Goal: Task Accomplishment & Management: Manage account settings

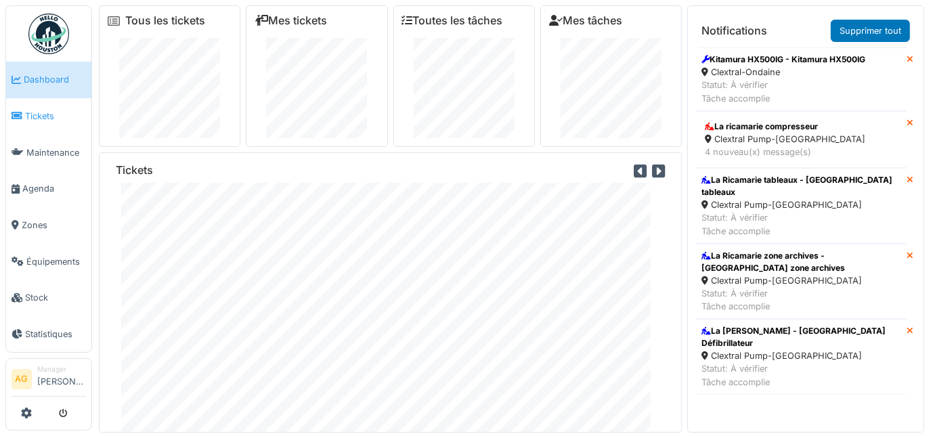
click at [51, 116] on span "Tickets" at bounding box center [55, 116] width 61 height 13
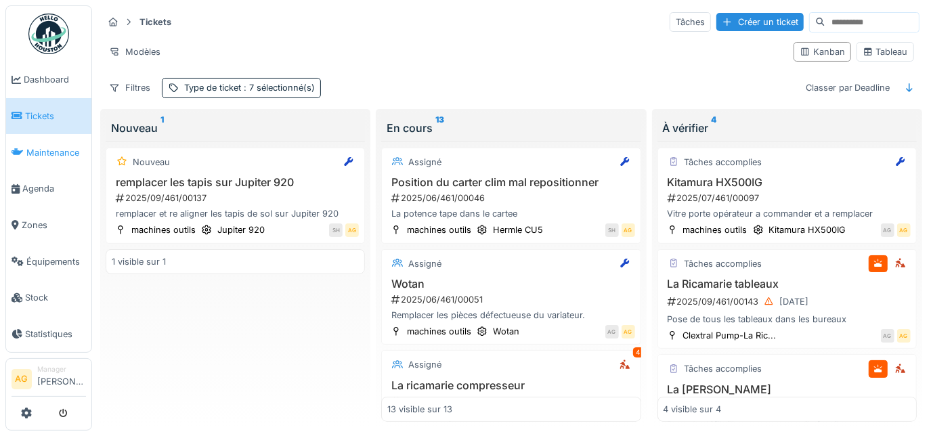
click at [47, 151] on span "Maintenance" at bounding box center [56, 152] width 60 height 13
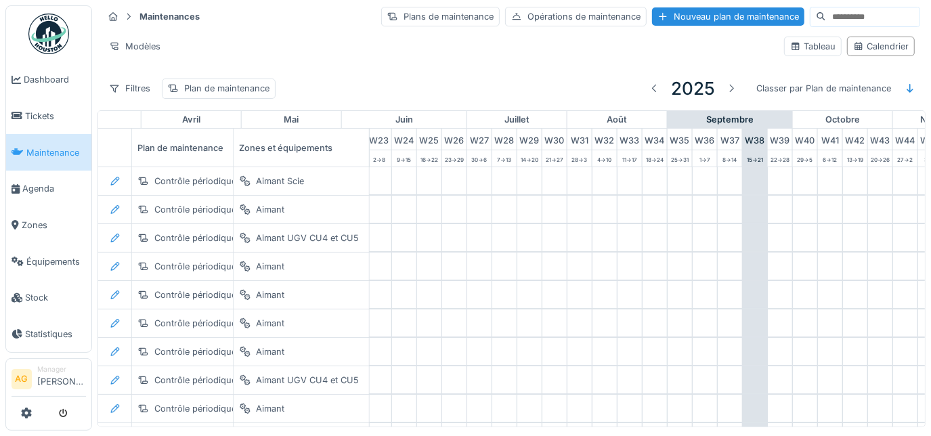
scroll to position [0, 799]
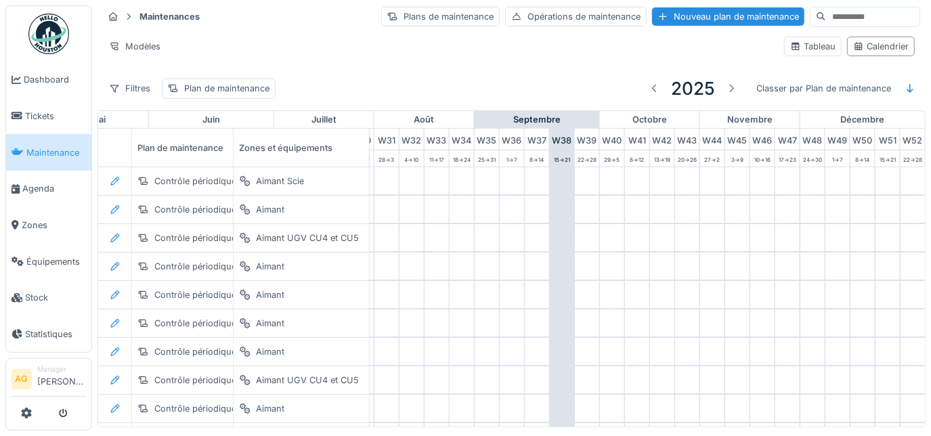
click at [37, 183] on span "Agenda" at bounding box center [54, 188] width 64 height 13
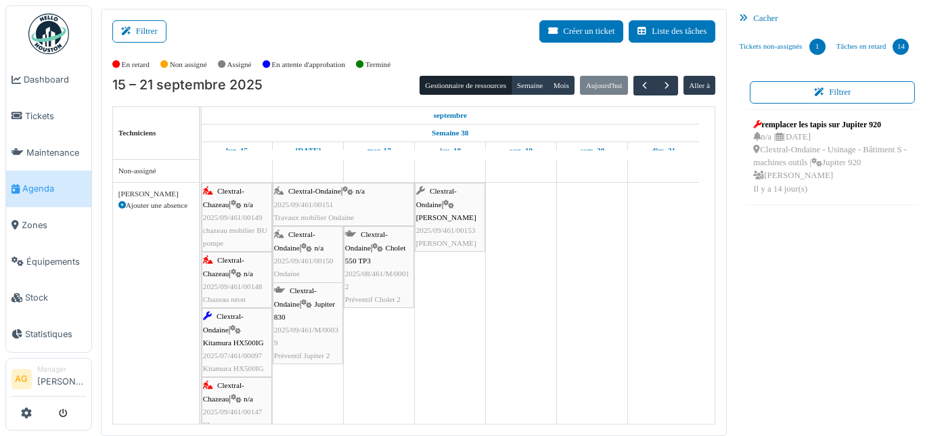
click at [308, 202] on span "2025/09/461/00151" at bounding box center [304, 204] width 60 height 8
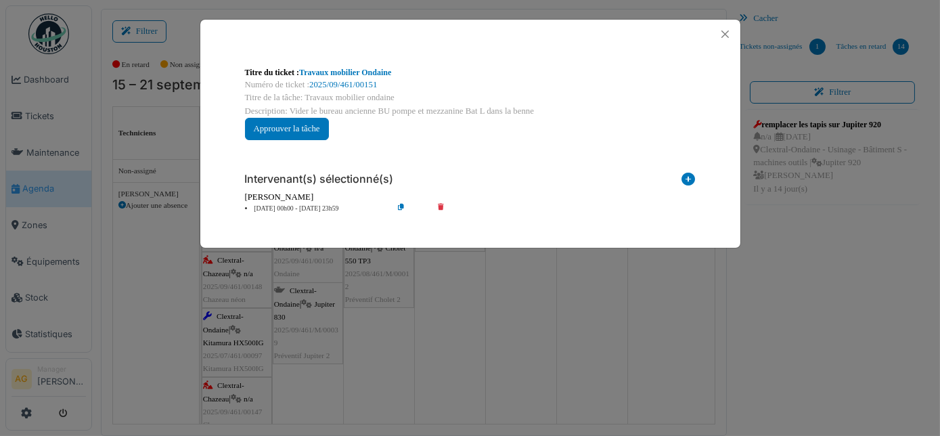
click at [445, 206] on icon at bounding box center [450, 209] width 39 height 10
click at [435, 209] on icon at bounding box center [450, 209] width 39 height 10
click at [438, 206] on icon at bounding box center [450, 209] width 39 height 10
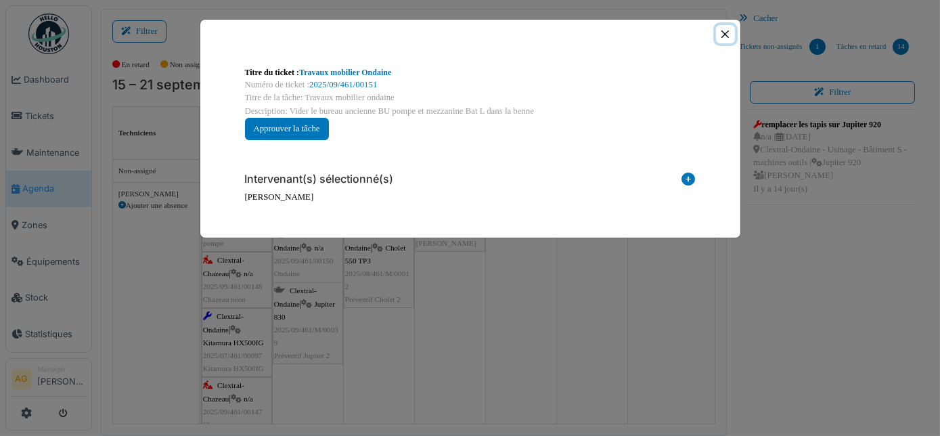
click at [726, 32] on button "Close" at bounding box center [725, 34] width 18 height 18
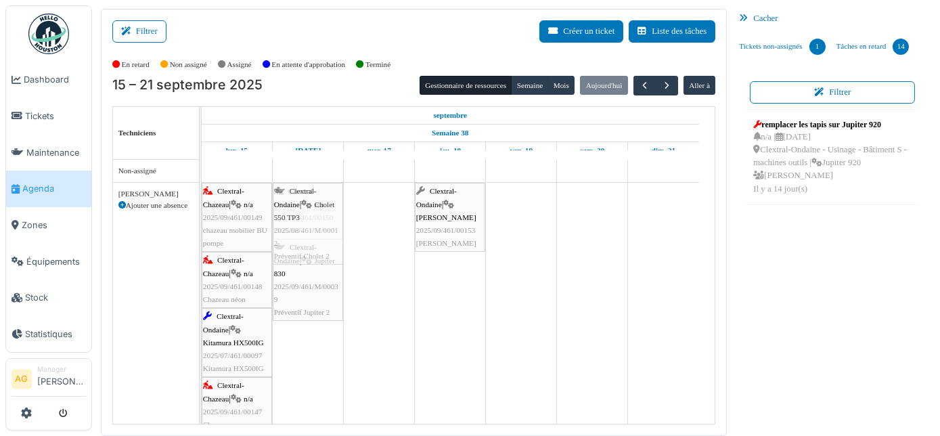
drag, startPoint x: 377, startPoint y: 219, endPoint x: 312, endPoint y: 352, distance: 147.7
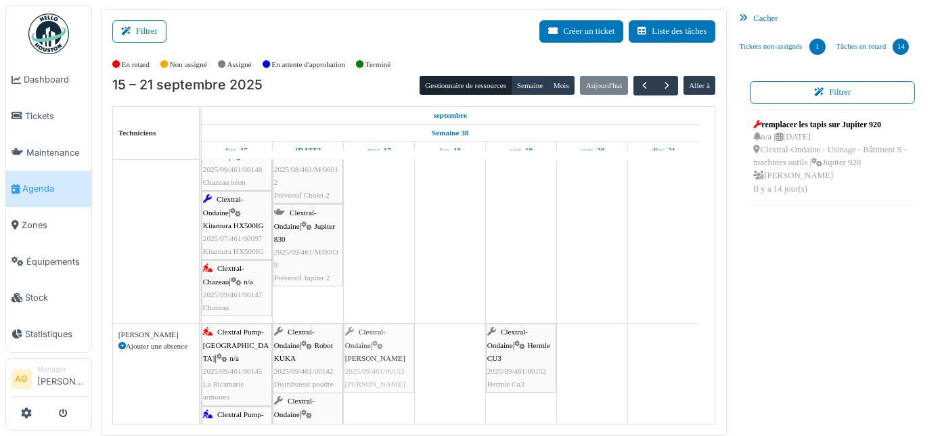
drag, startPoint x: 435, startPoint y: 208, endPoint x: 380, endPoint y: 374, distance: 173.8
click at [380, 374] on tbody "Clextral-Chazeau | n/a 2025/09/461/00149 chazeau mobilier BU pompe Clextral-Ond…" at bounding box center [450, 392] width 497 height 698
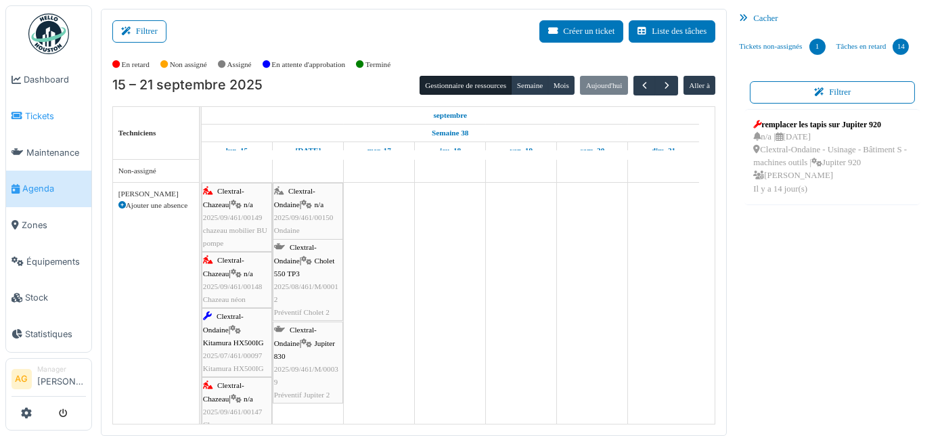
click at [43, 120] on span "Tickets" at bounding box center [55, 116] width 61 height 13
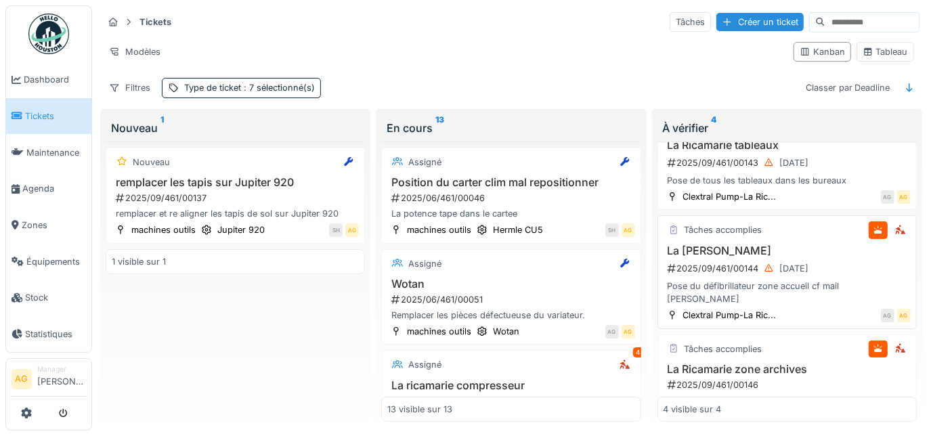
scroll to position [172, 0]
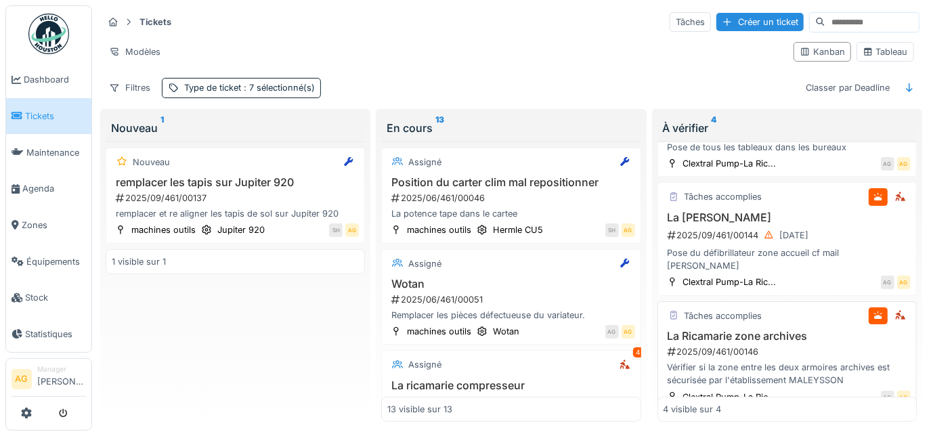
click at [808, 330] on h3 "La Ricamarie zone archives" at bounding box center [786, 336] width 247 height 13
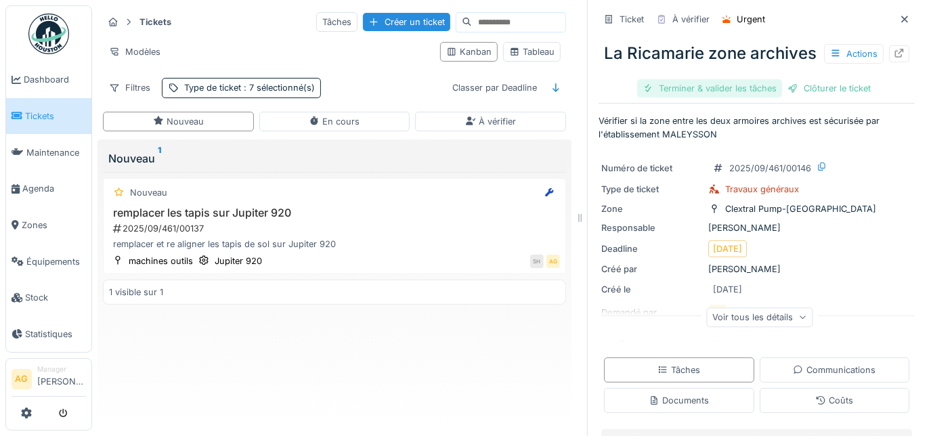
click at [661, 97] on div "Terminer & valider les tâches" at bounding box center [709, 88] width 145 height 18
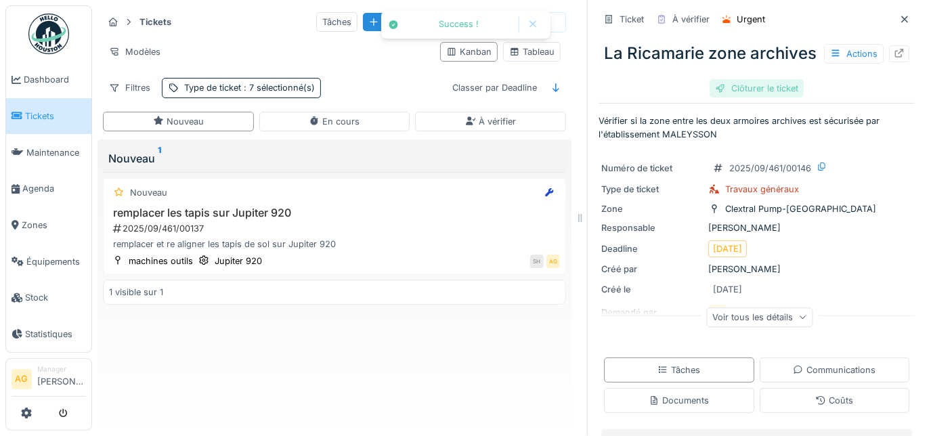
click at [745, 97] on div "Clôturer le ticket" at bounding box center [756, 88] width 94 height 18
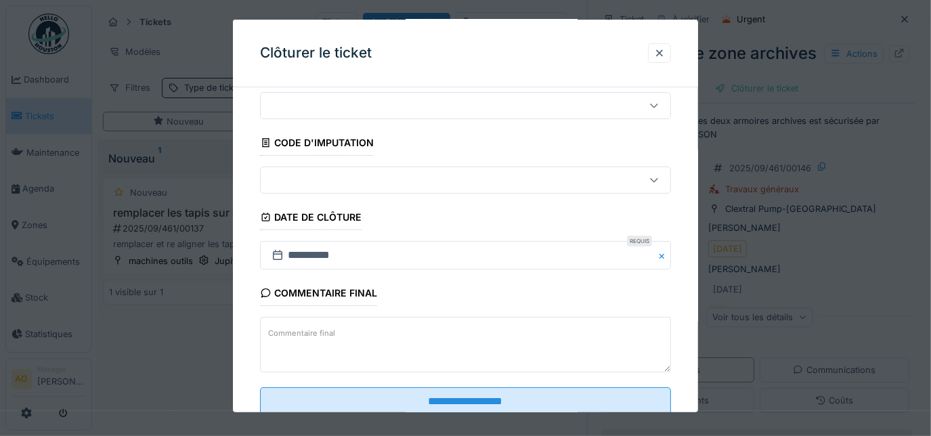
scroll to position [82, 0]
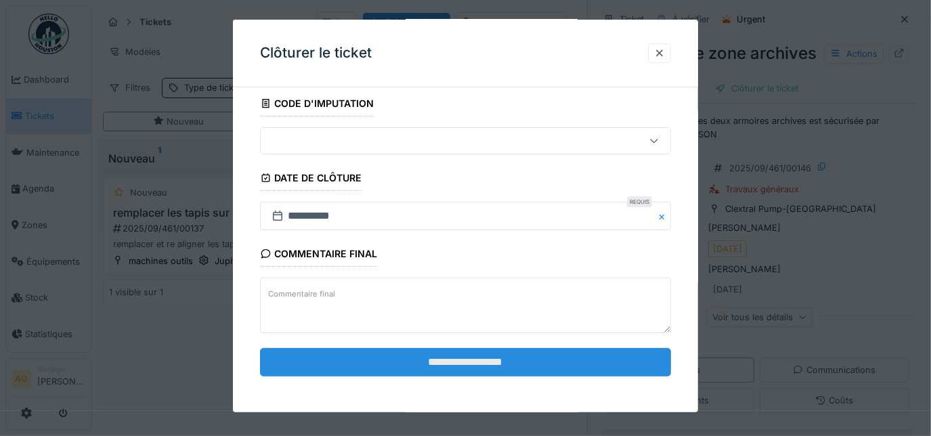
click at [415, 351] on input "**********" at bounding box center [466, 362] width 412 height 28
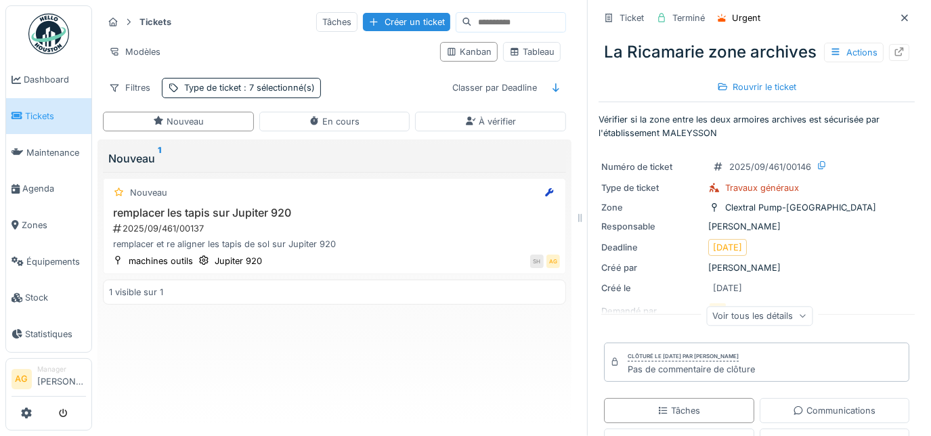
scroll to position [0, 0]
click at [38, 182] on span "Agenda" at bounding box center [54, 188] width 64 height 13
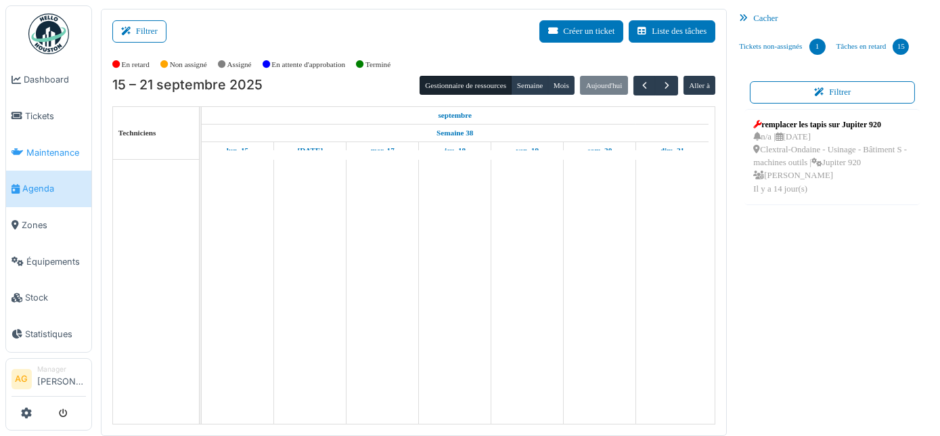
click at [45, 146] on span "Maintenance" at bounding box center [56, 152] width 60 height 13
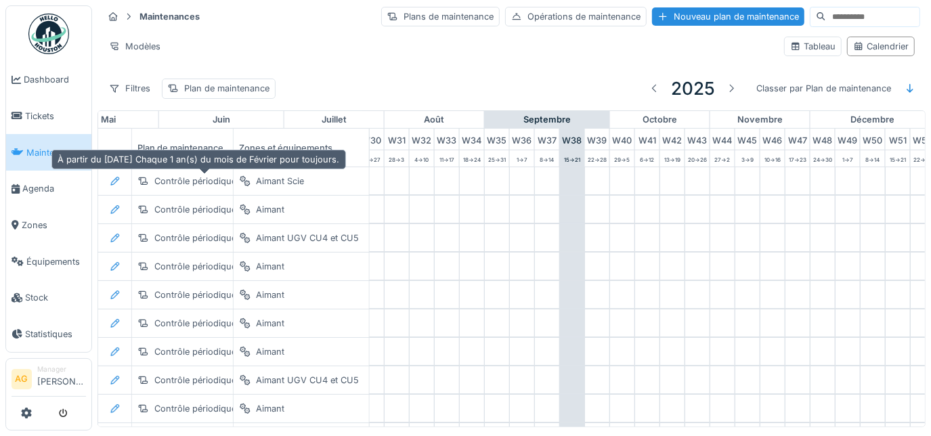
scroll to position [0, 799]
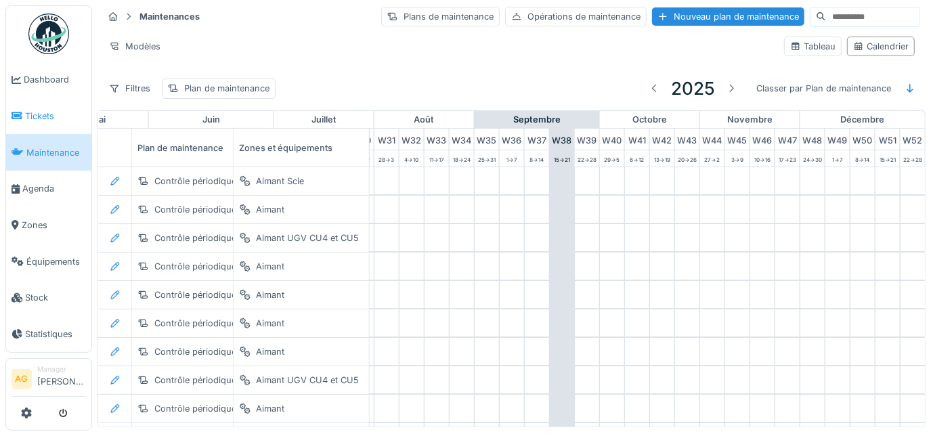
click at [52, 123] on link "Tickets" at bounding box center [48, 116] width 85 height 37
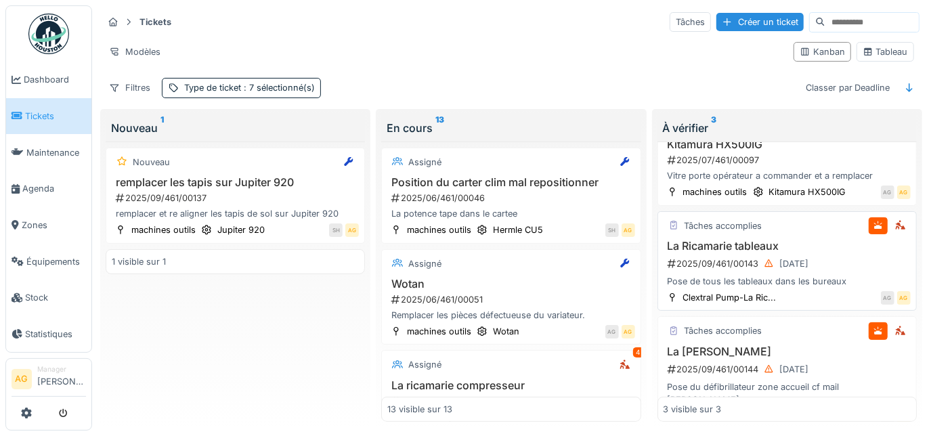
scroll to position [58, 0]
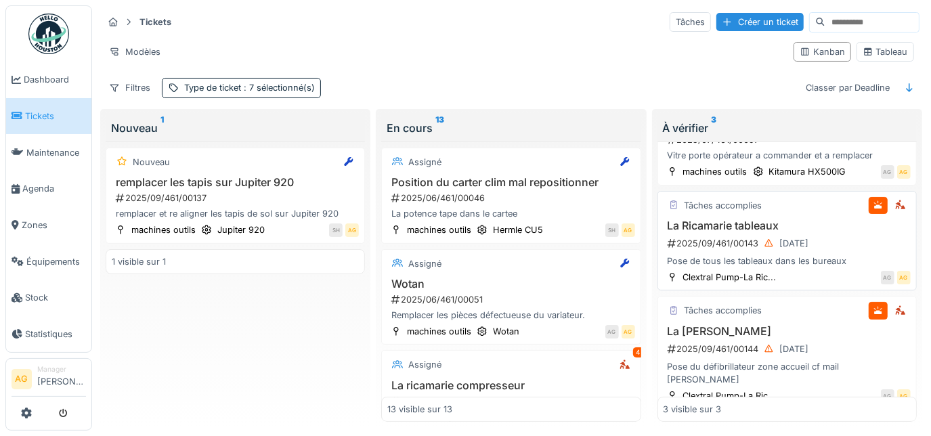
click at [795, 220] on h3 "La Ricamarie tableaux" at bounding box center [786, 225] width 247 height 13
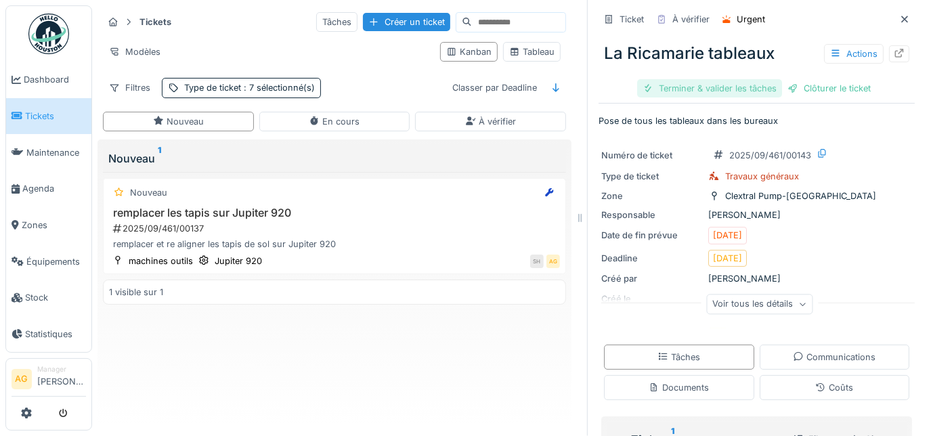
click at [713, 95] on div "Terminer & valider les tâches" at bounding box center [709, 88] width 145 height 18
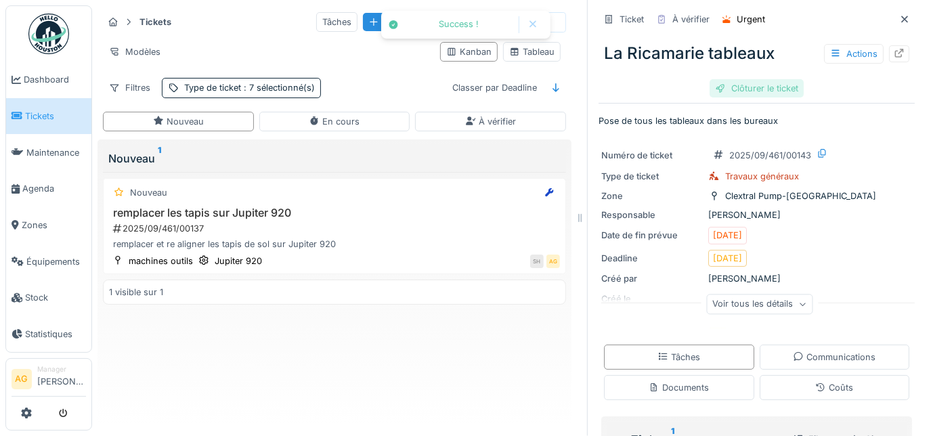
click at [748, 91] on div "Clôturer le ticket" at bounding box center [756, 88] width 94 height 18
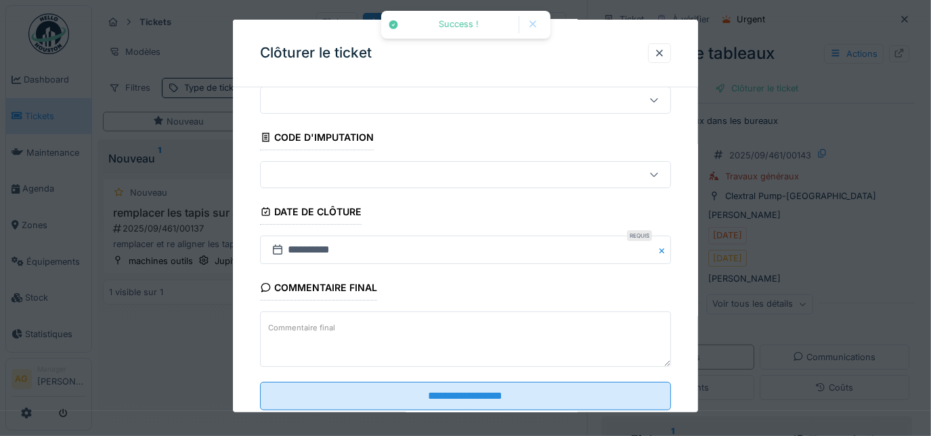
scroll to position [82, 0]
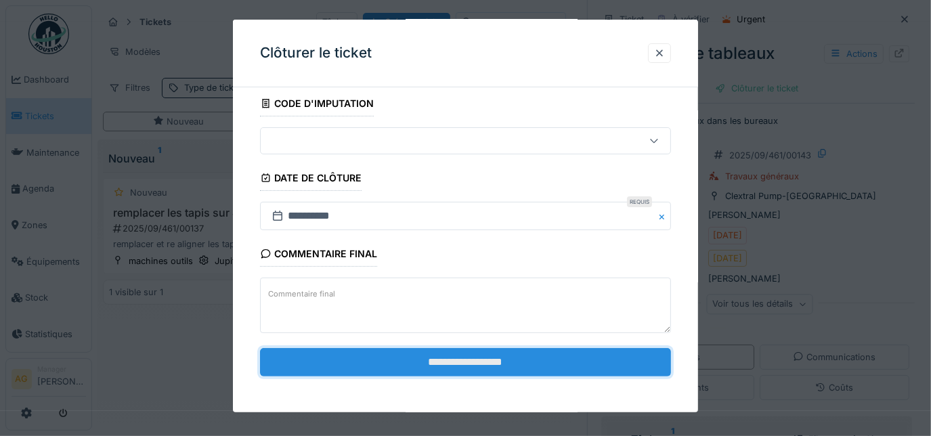
click at [412, 353] on input "**********" at bounding box center [466, 362] width 412 height 28
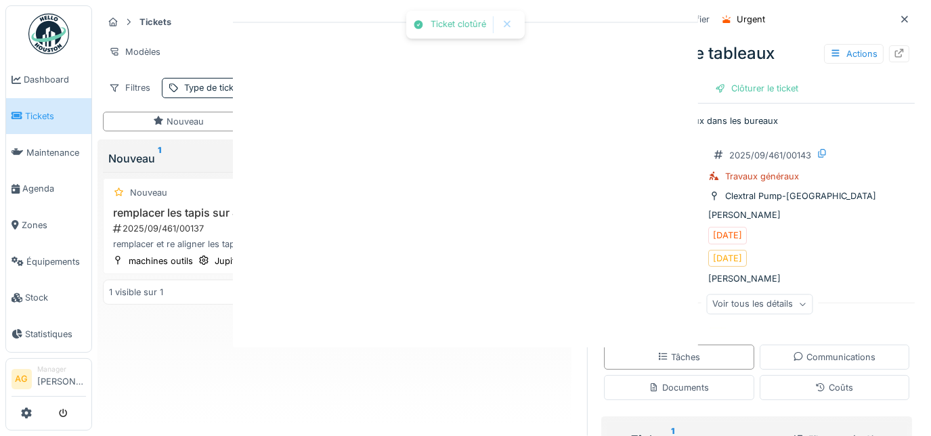
scroll to position [0, 0]
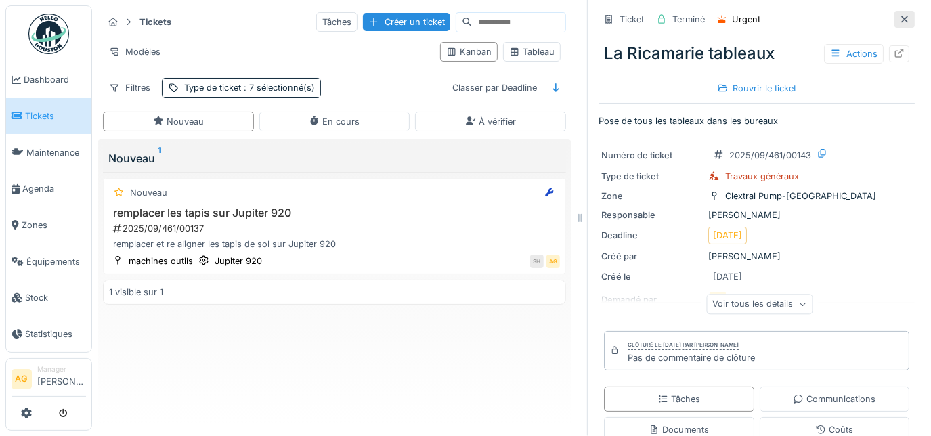
click at [899, 23] on div at bounding box center [904, 19] width 11 height 13
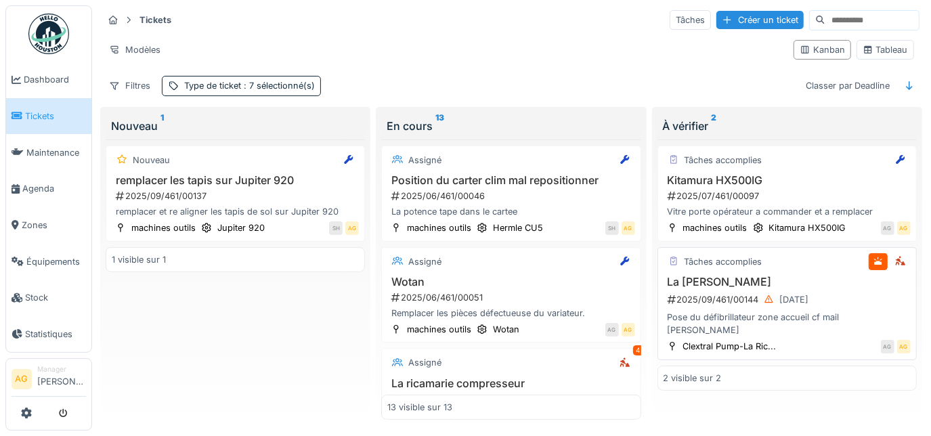
click at [738, 291] on div "2025/09/461/00144 15/09/2025" at bounding box center [788, 299] width 244 height 17
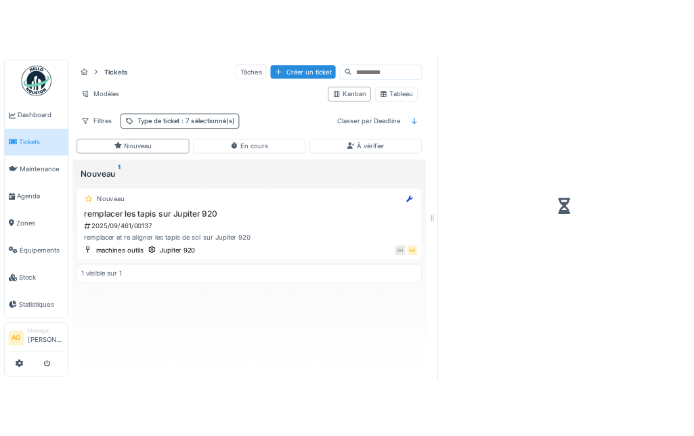
scroll to position [9, 0]
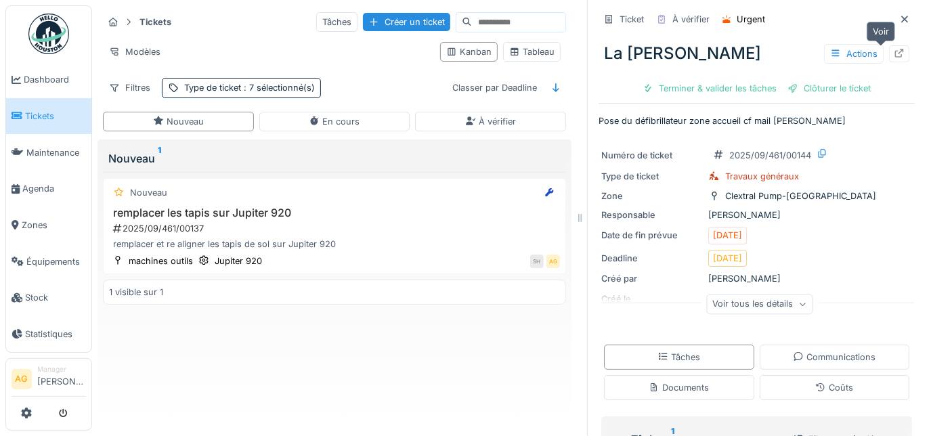
click at [889, 45] on div at bounding box center [899, 53] width 20 height 17
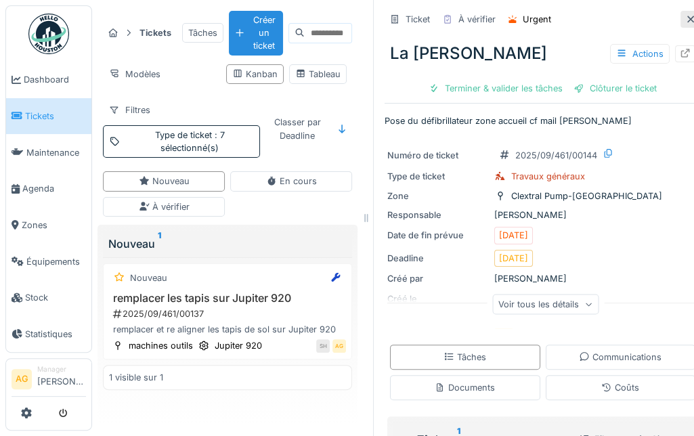
click at [685, 15] on icon at bounding box center [690, 19] width 11 height 9
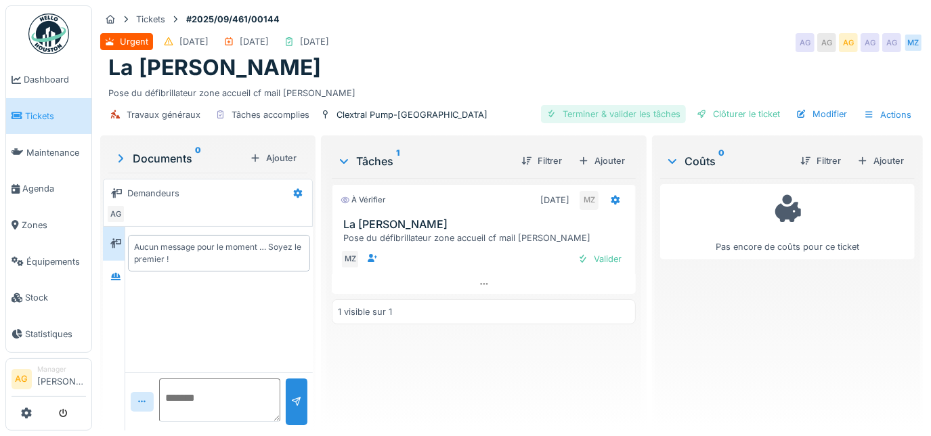
click at [599, 109] on div "Terminer & valider les tâches" at bounding box center [613, 114] width 145 height 18
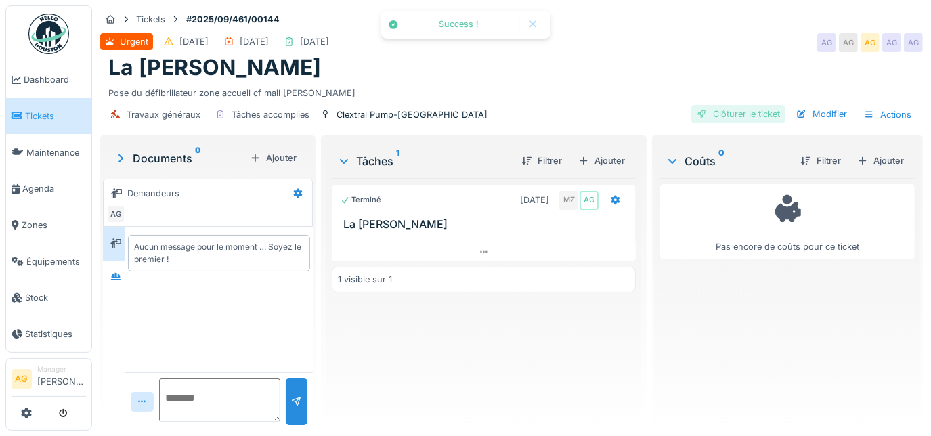
click at [721, 108] on div "Clôturer le ticket" at bounding box center [738, 114] width 94 height 18
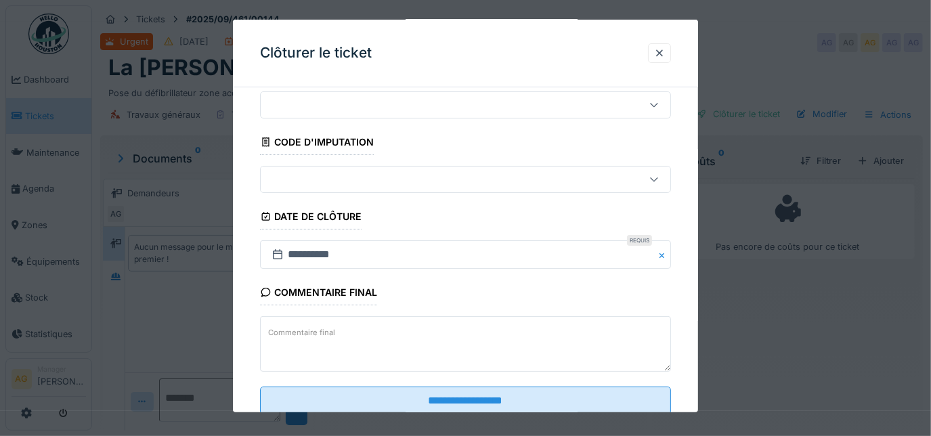
scroll to position [82, 0]
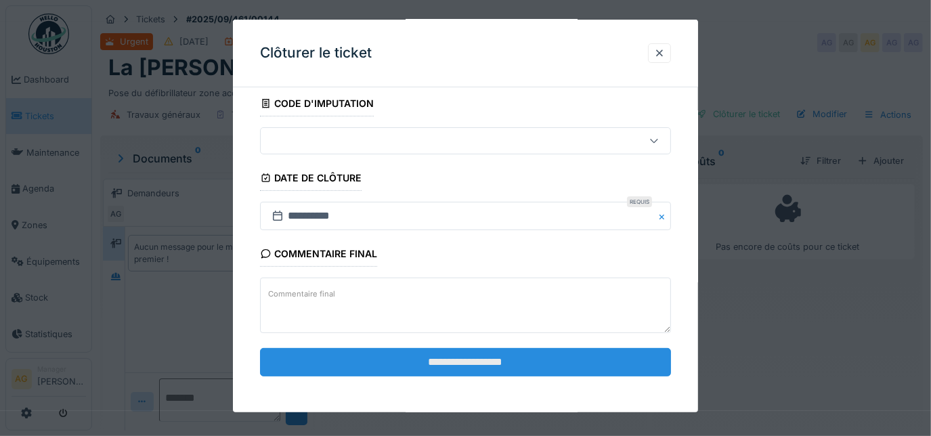
click at [449, 352] on input "**********" at bounding box center [466, 362] width 412 height 28
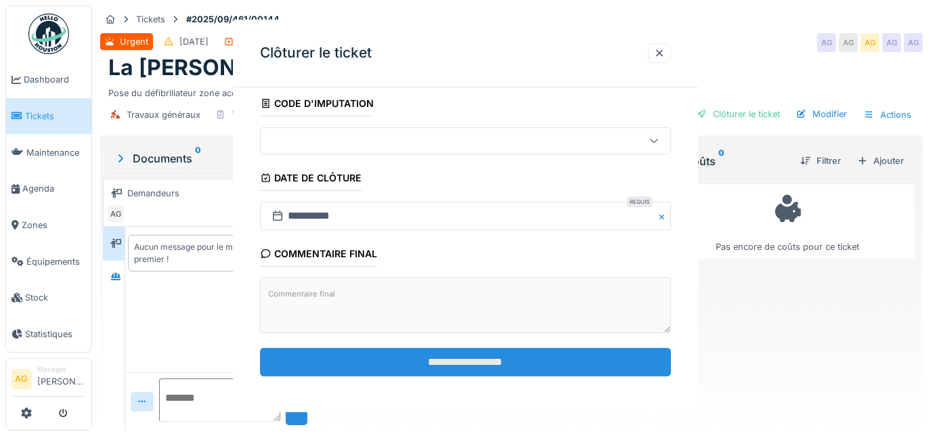
scroll to position [0, 0]
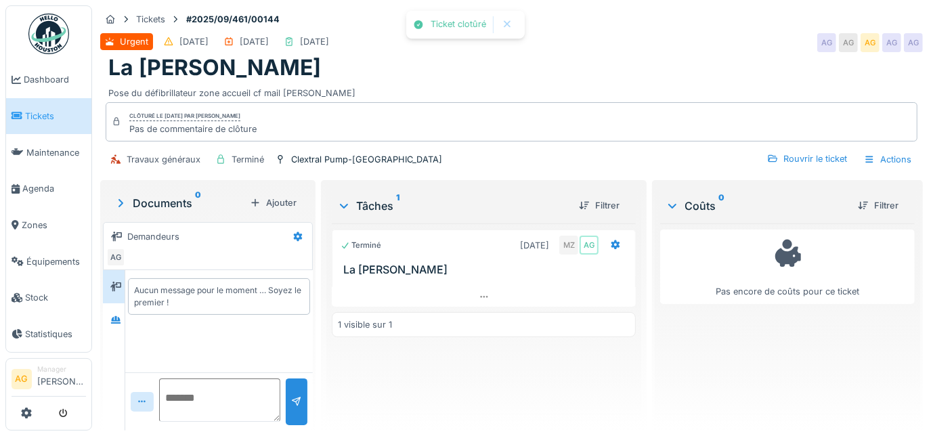
click at [34, 112] on span "Tickets" at bounding box center [55, 116] width 61 height 13
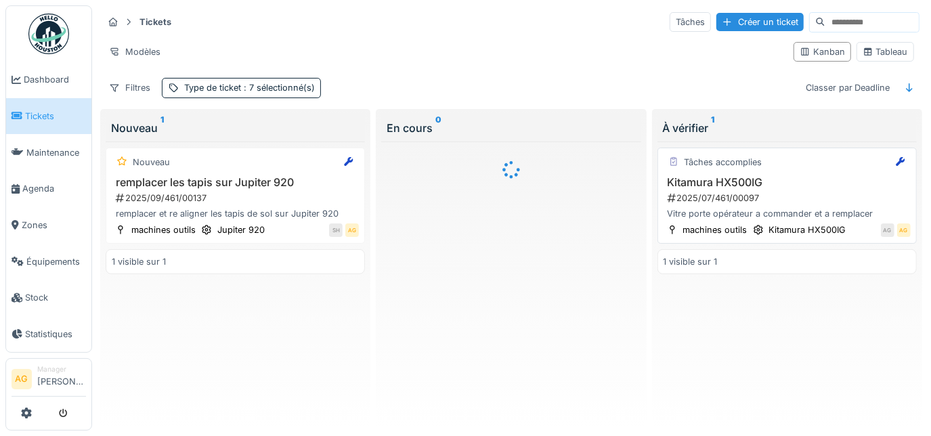
click at [807, 195] on div "2025/07/461/00097" at bounding box center [788, 198] width 244 height 13
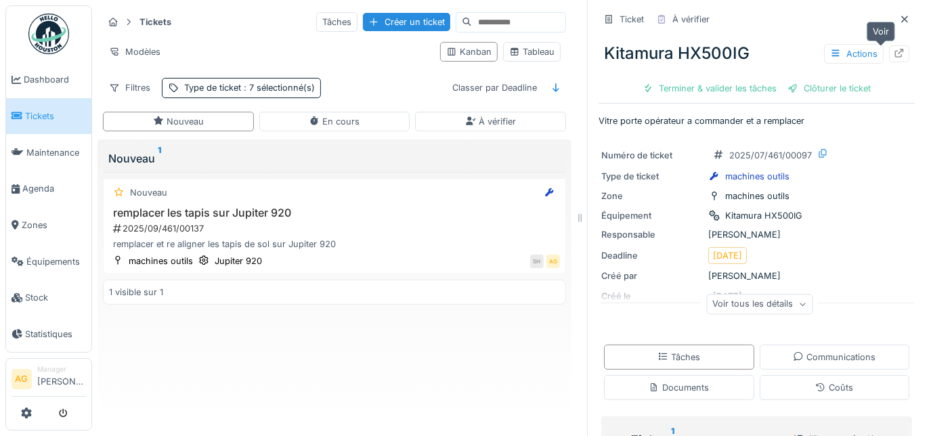
click at [893, 58] on div at bounding box center [898, 53] width 11 height 13
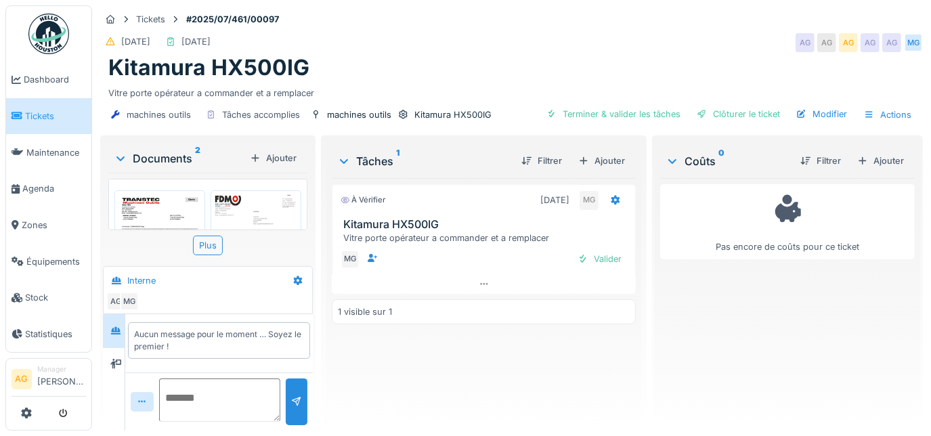
click at [166, 202] on img at bounding box center [160, 253] width 84 height 118
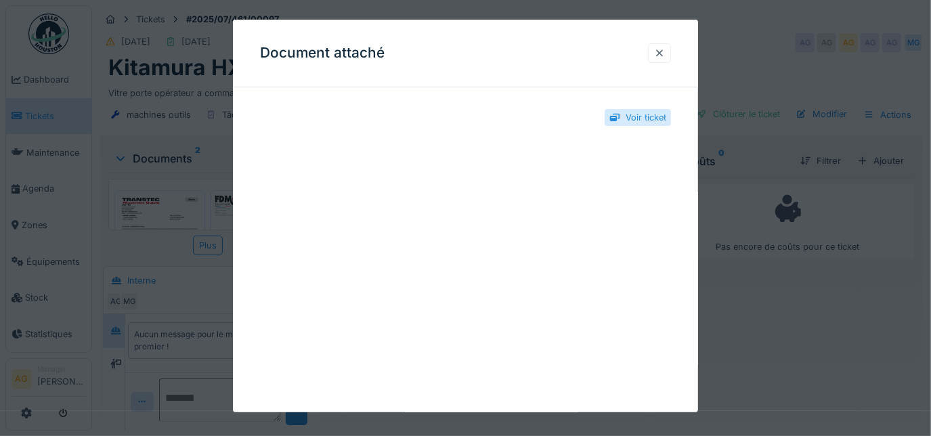
click at [662, 56] on div at bounding box center [659, 53] width 11 height 13
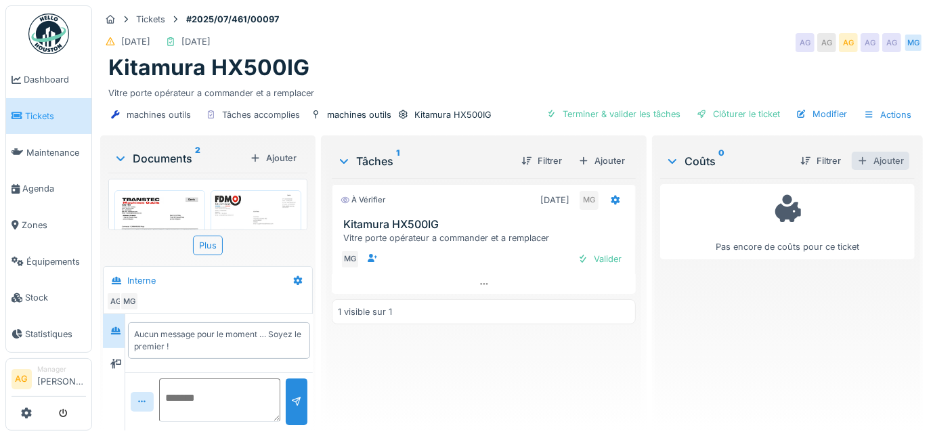
click at [865, 160] on div "Ajouter" at bounding box center [880, 161] width 58 height 18
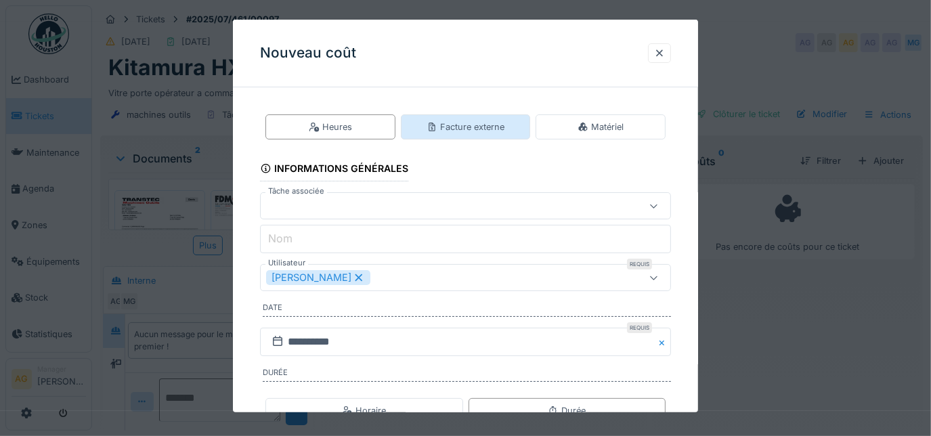
click at [460, 134] on div "Facture externe" at bounding box center [466, 126] width 130 height 25
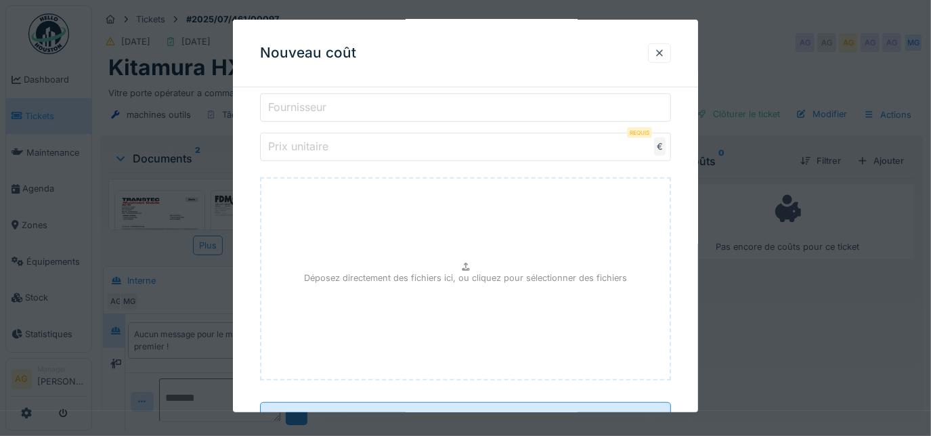
scroll to position [517, 0]
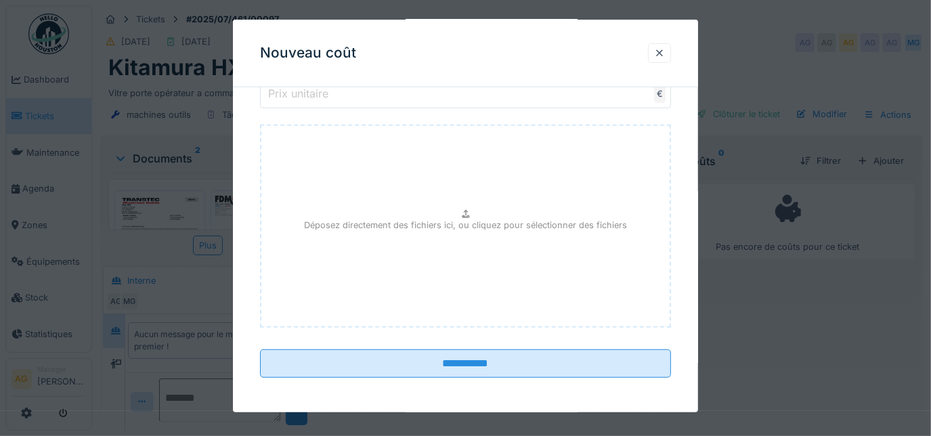
click at [437, 220] on p "Déposez directement des fichiers ici, ou cliquez pour sélectionner des fichiers" at bounding box center [465, 225] width 323 height 13
click at [662, 56] on div at bounding box center [659, 53] width 11 height 13
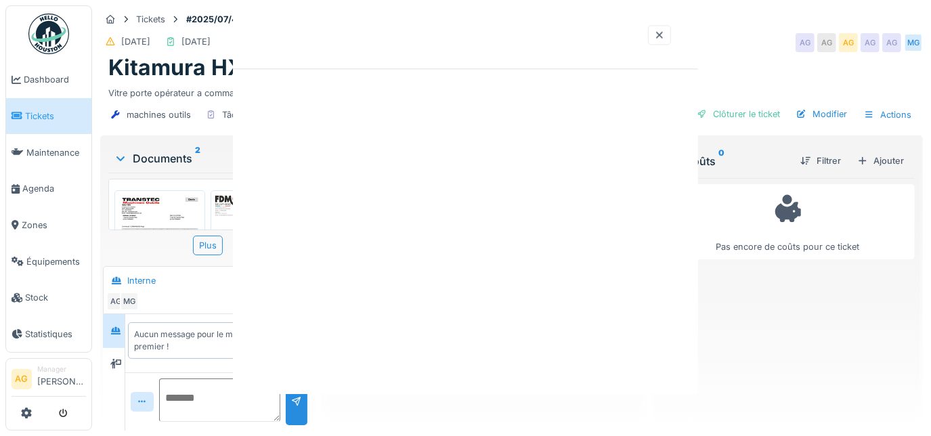
scroll to position [0, 0]
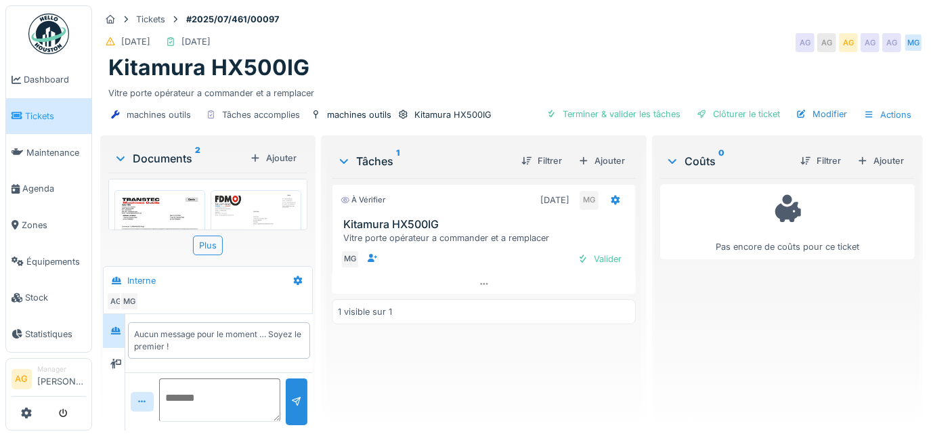
click at [164, 206] on img at bounding box center [160, 253] width 84 height 118
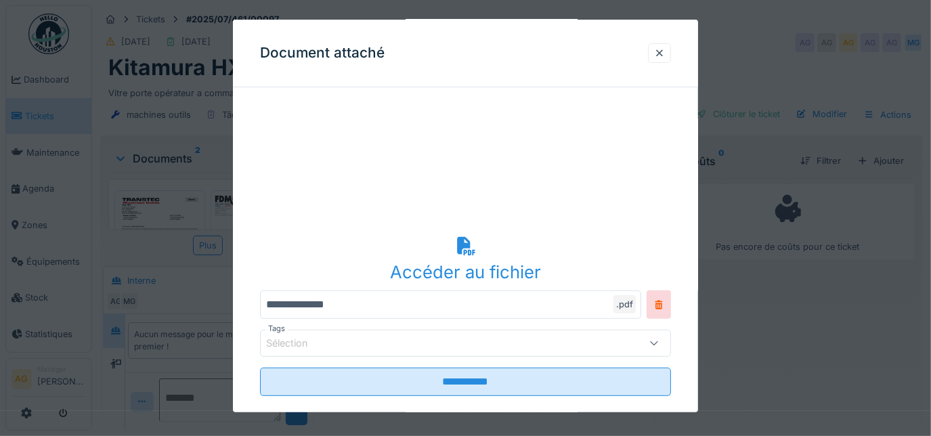
scroll to position [267, 0]
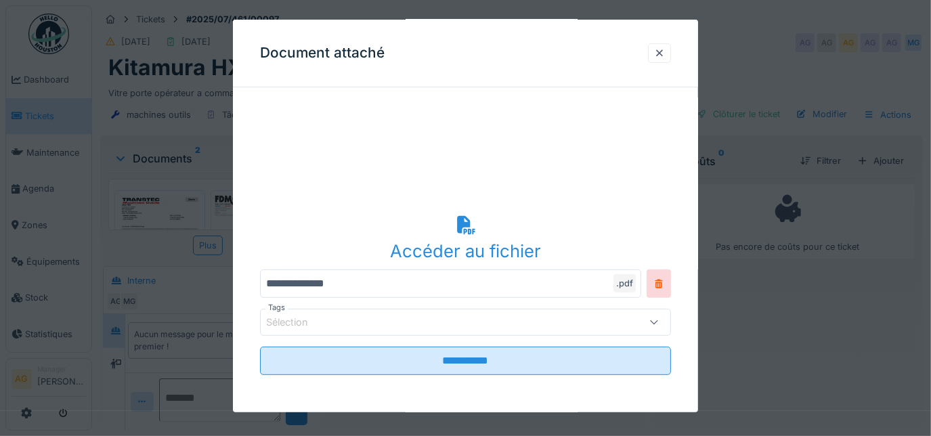
click at [659, 321] on icon at bounding box center [653, 321] width 11 height 9
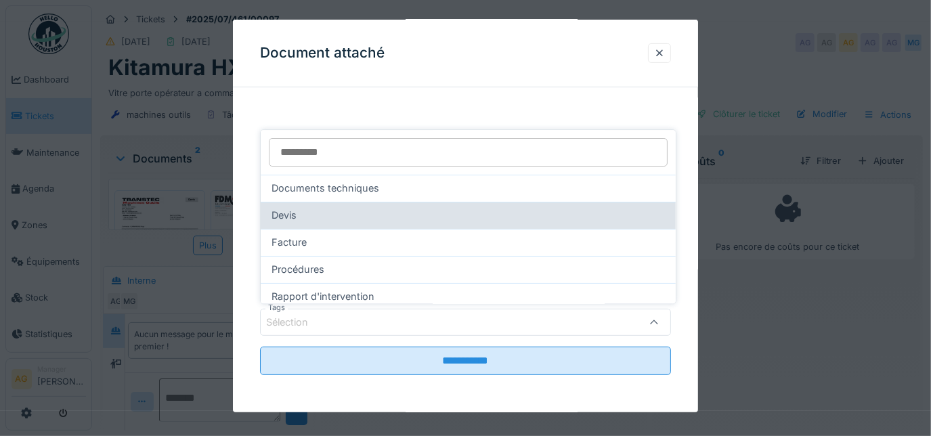
click at [352, 216] on div "Devis" at bounding box center [467, 215] width 393 height 15
type input "***"
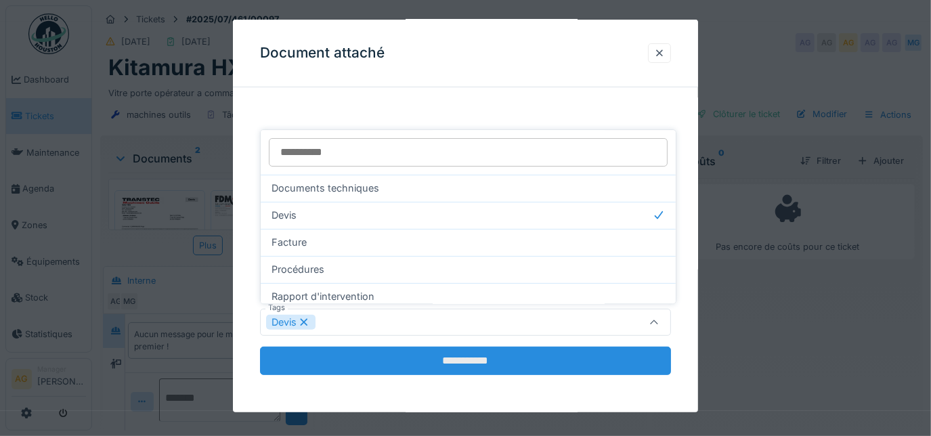
click at [482, 365] on input "**********" at bounding box center [466, 361] width 412 height 28
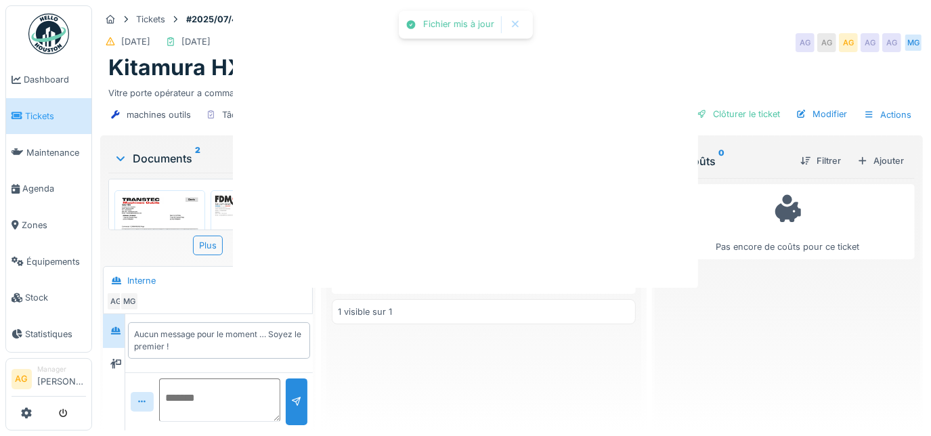
scroll to position [0, 0]
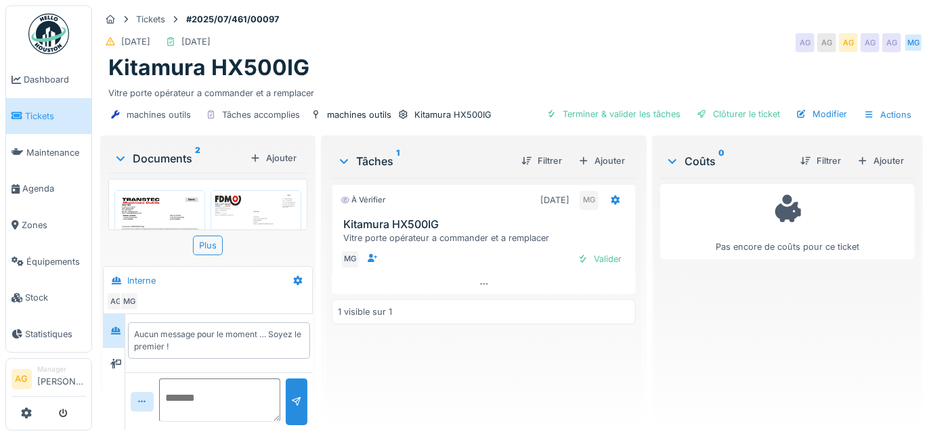
click at [253, 218] on img at bounding box center [256, 253] width 84 height 118
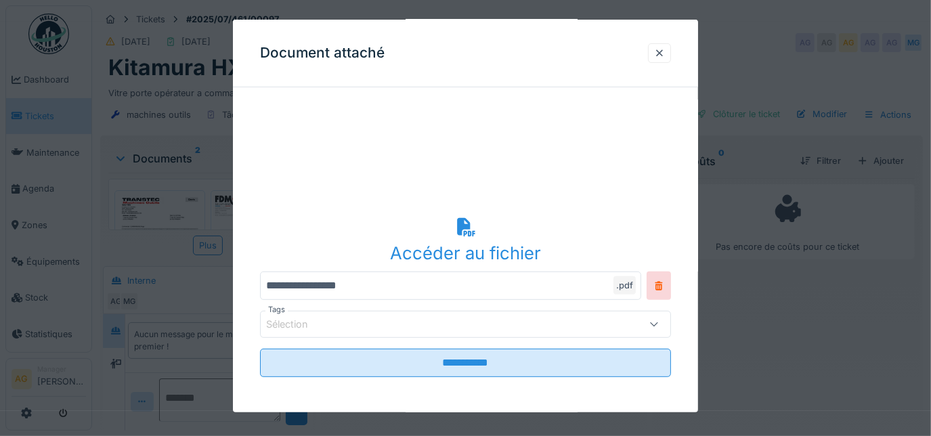
scroll to position [267, 0]
click at [533, 325] on div "Sélection" at bounding box center [440, 322] width 349 height 15
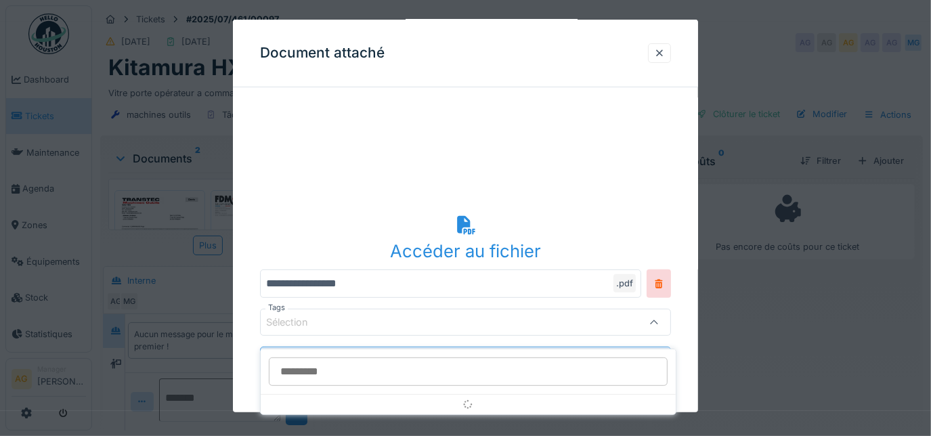
scroll to position [9, 0]
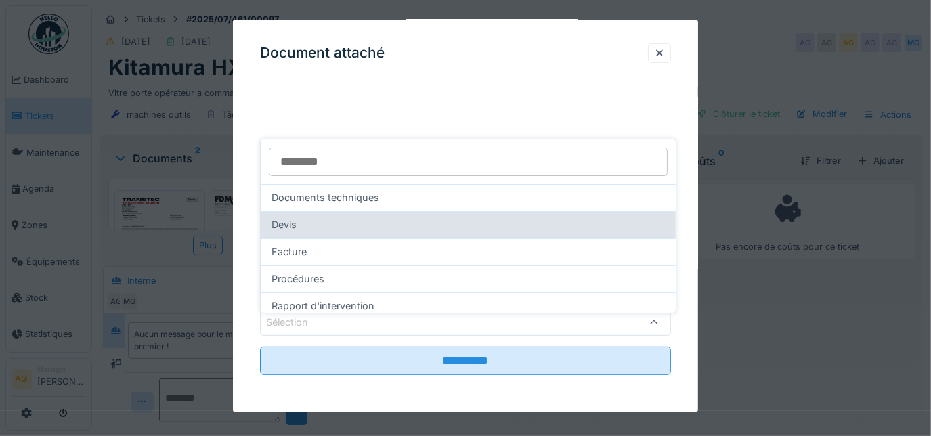
click at [337, 217] on div "Devis" at bounding box center [467, 224] width 393 height 15
type input "***"
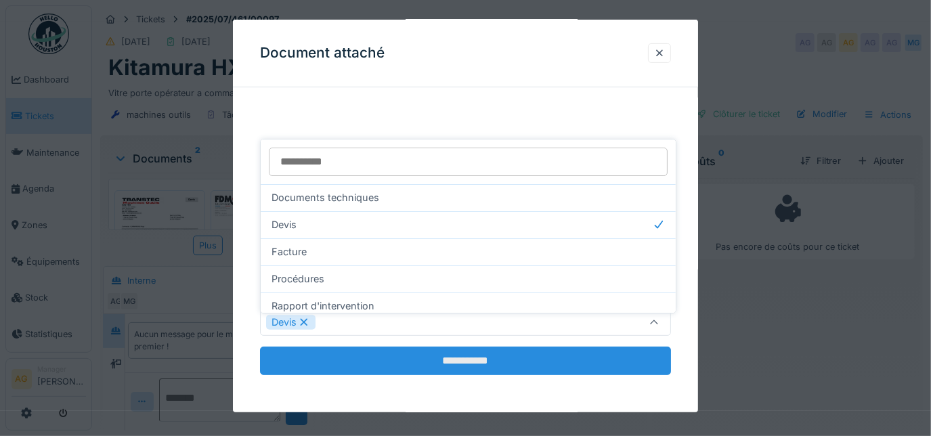
click at [485, 363] on input "**********" at bounding box center [466, 361] width 412 height 28
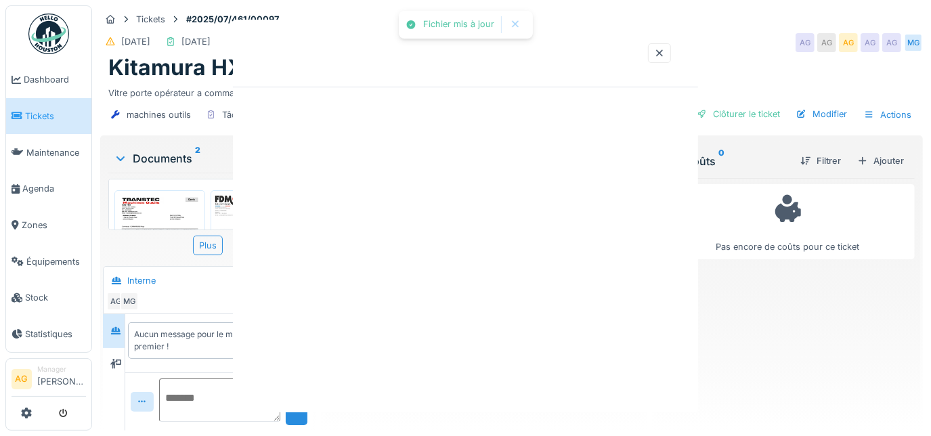
scroll to position [0, 0]
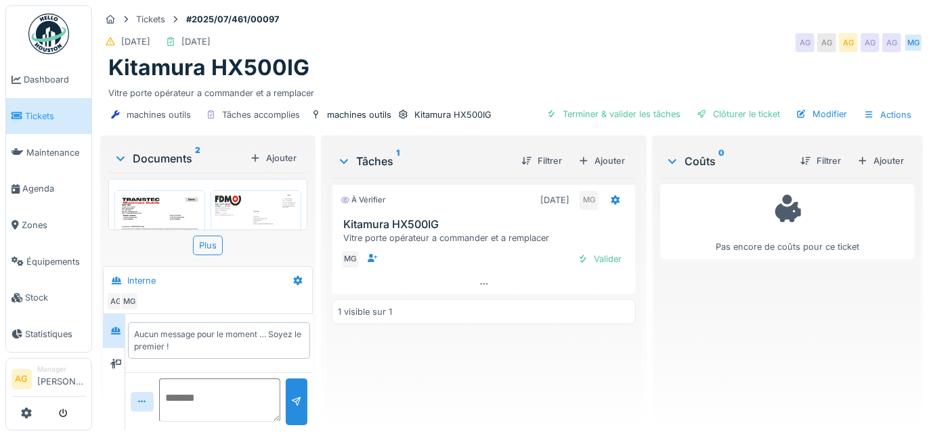
click at [678, 153] on div "Coûts 0" at bounding box center [727, 161] width 124 height 16
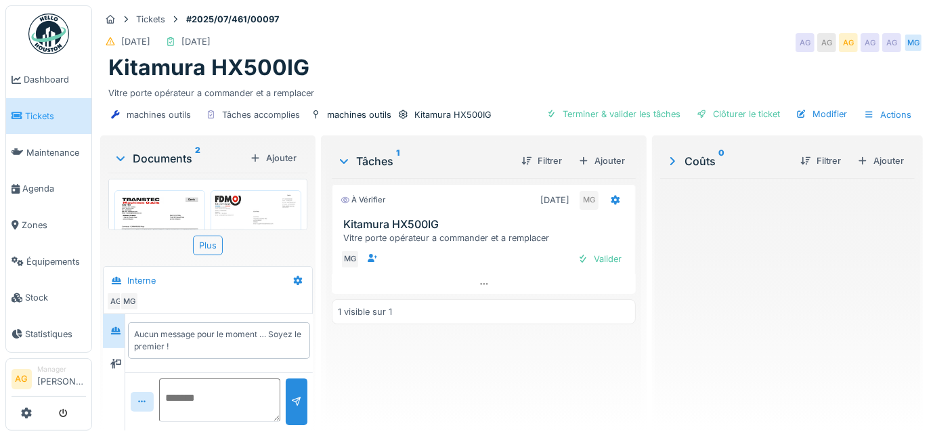
click at [678, 153] on div "Coûts 0" at bounding box center [727, 161] width 124 height 16
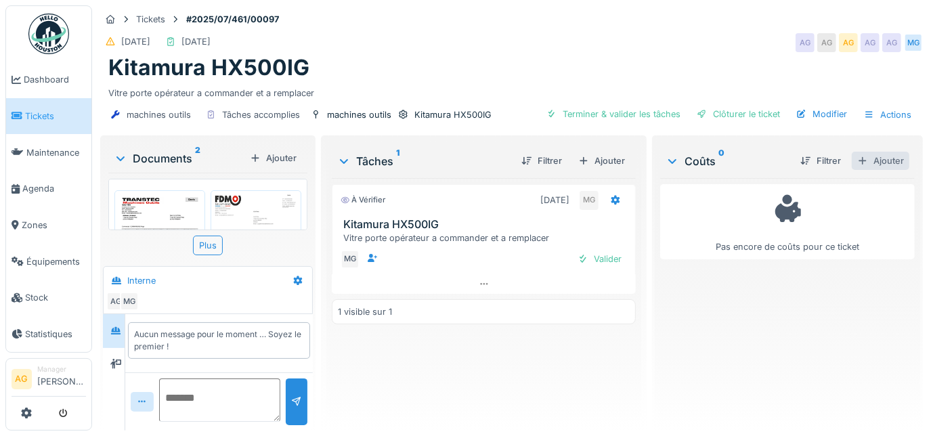
click at [876, 154] on div "Ajouter" at bounding box center [880, 161] width 58 height 18
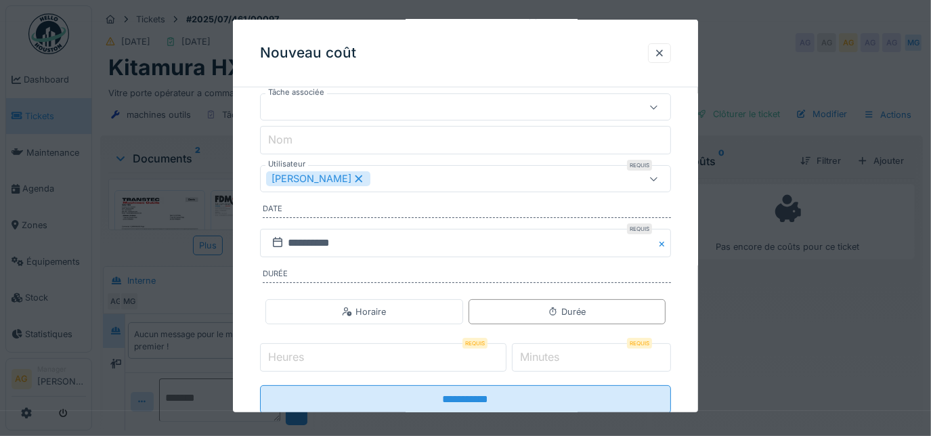
scroll to position [12, 0]
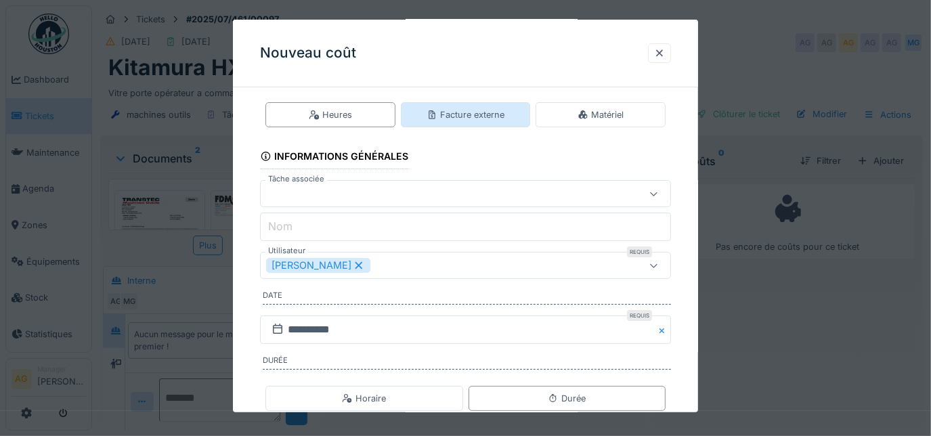
click at [453, 110] on div "Facture externe" at bounding box center [465, 114] width 78 height 13
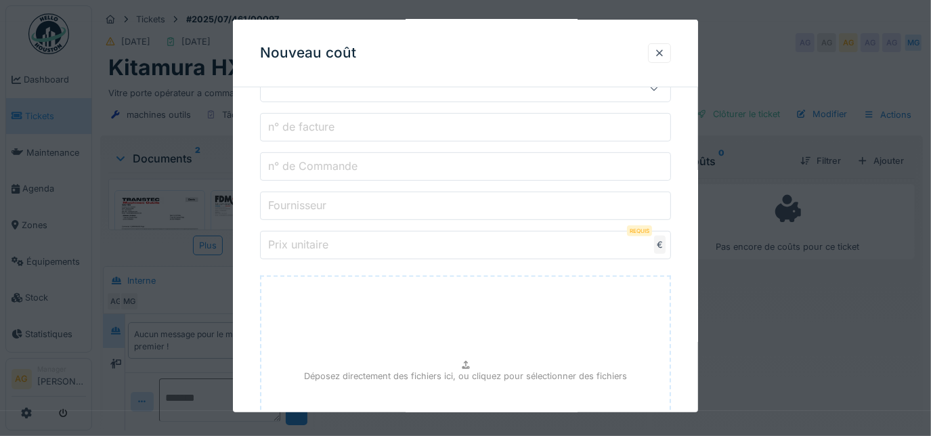
scroll to position [505, 0]
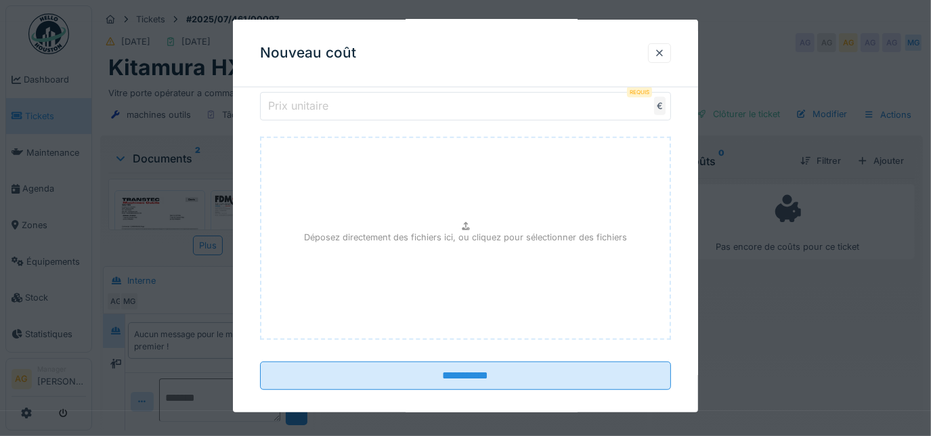
click at [433, 215] on div "Déposez directement des fichiers ici, ou cliquez pour sélectionner des fichiers" at bounding box center [466, 238] width 412 height 203
click at [661, 52] on div at bounding box center [659, 53] width 11 height 13
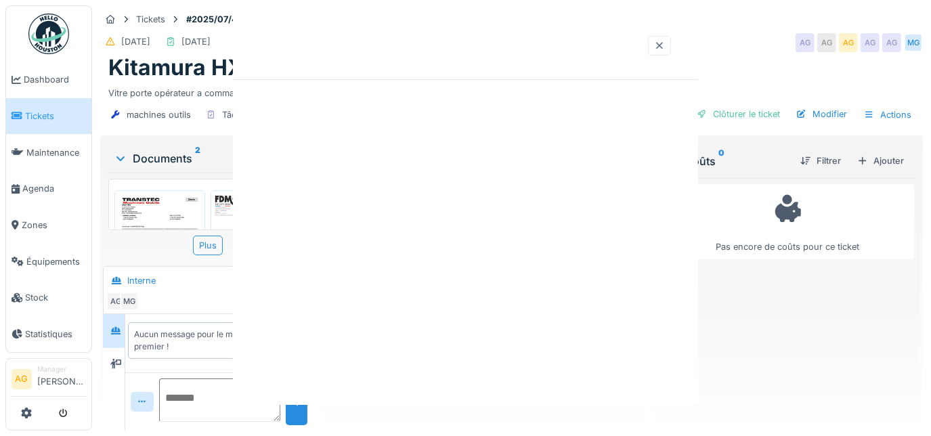
scroll to position [0, 0]
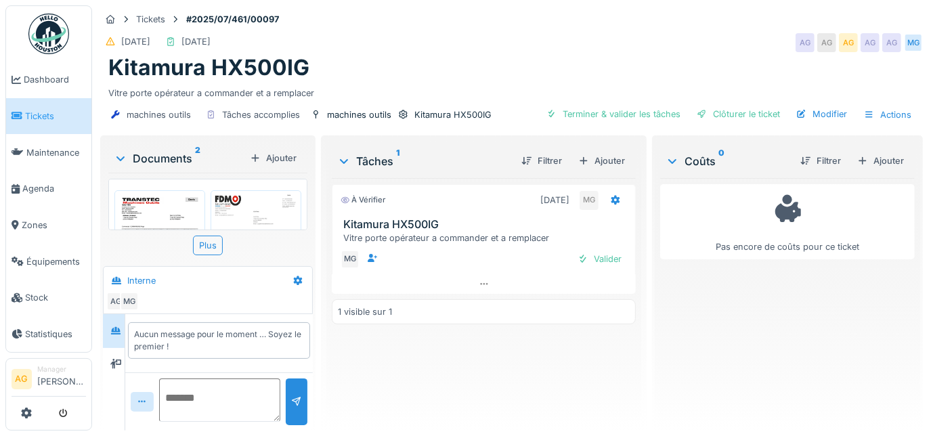
click at [678, 153] on div "Coûts 0" at bounding box center [727, 161] width 124 height 16
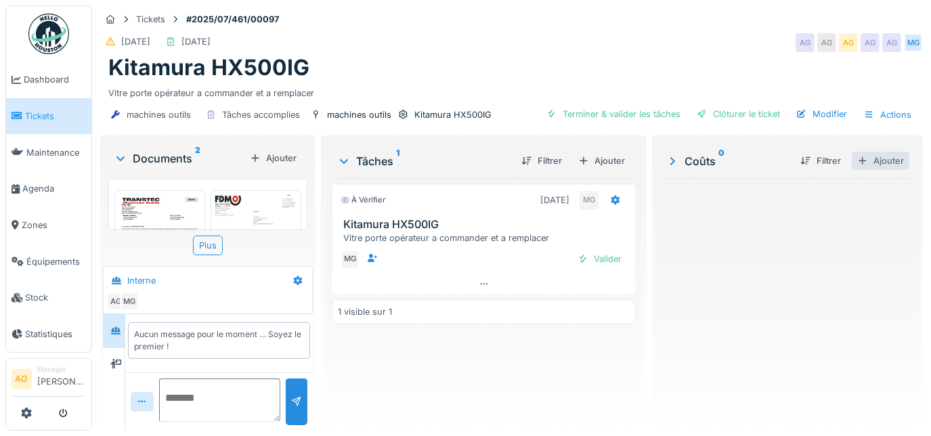
click at [877, 152] on div "Ajouter" at bounding box center [880, 161] width 58 height 18
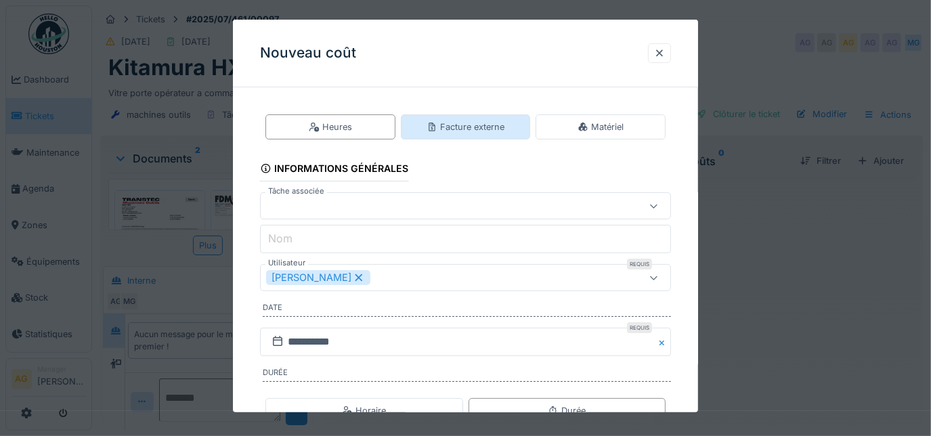
click at [464, 129] on div "Facture externe" at bounding box center [465, 126] width 78 height 13
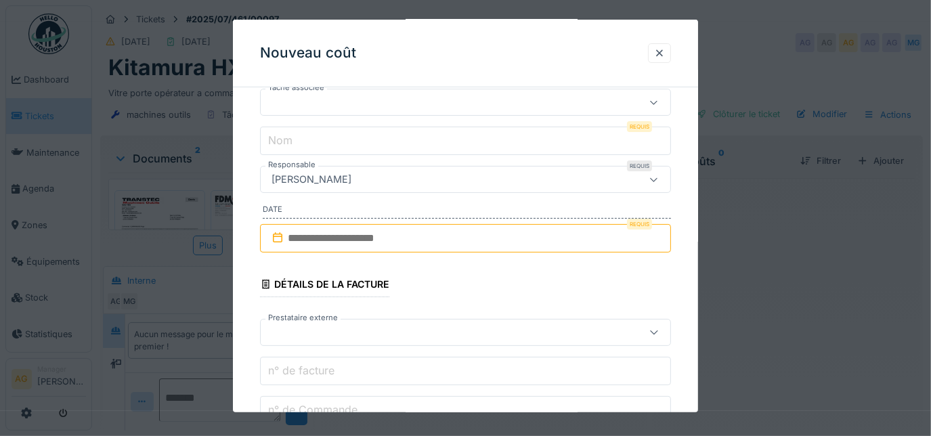
scroll to position [307, 0]
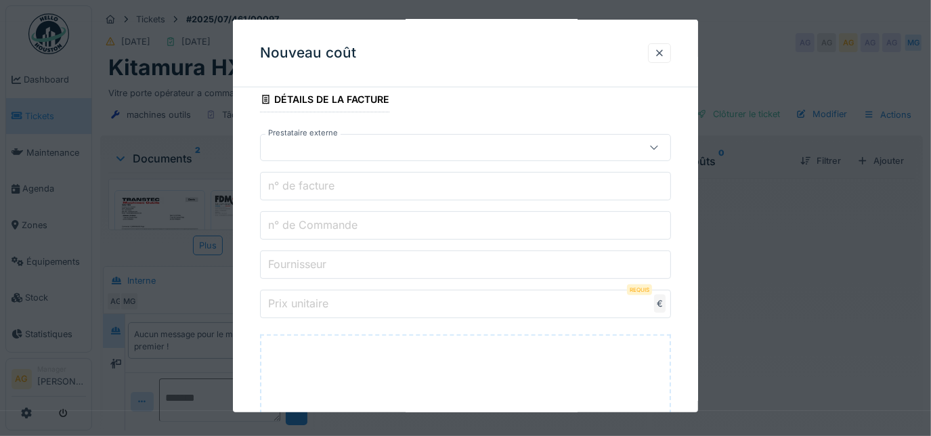
click at [301, 290] on input "Prix unitaire" at bounding box center [466, 304] width 412 height 28
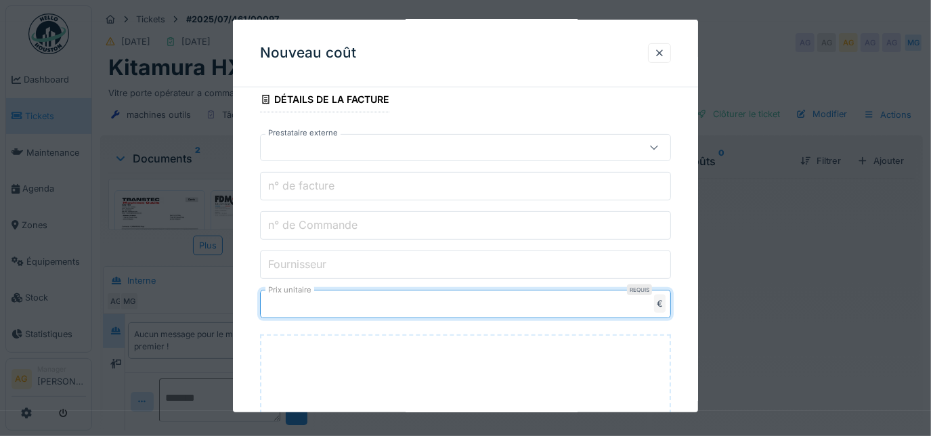
type input "****"
type input "******"
type input "*******"
click at [378, 265] on input "Fournisseur" at bounding box center [466, 264] width 412 height 28
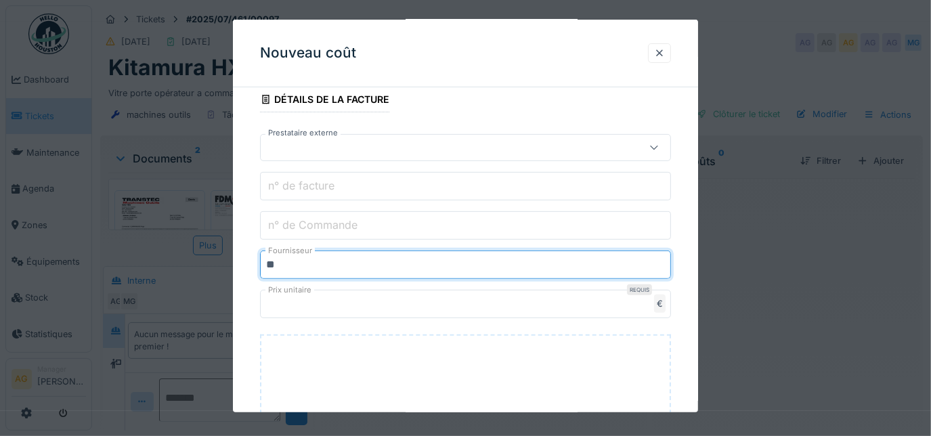
type input "*"
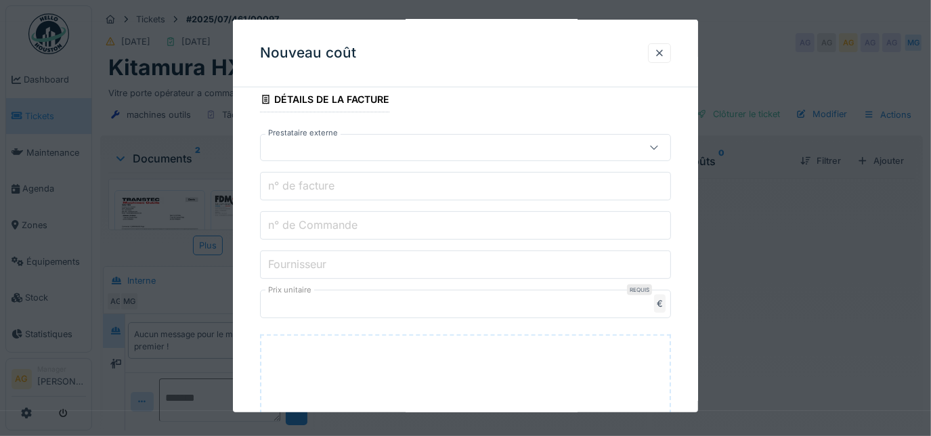
type input "*"
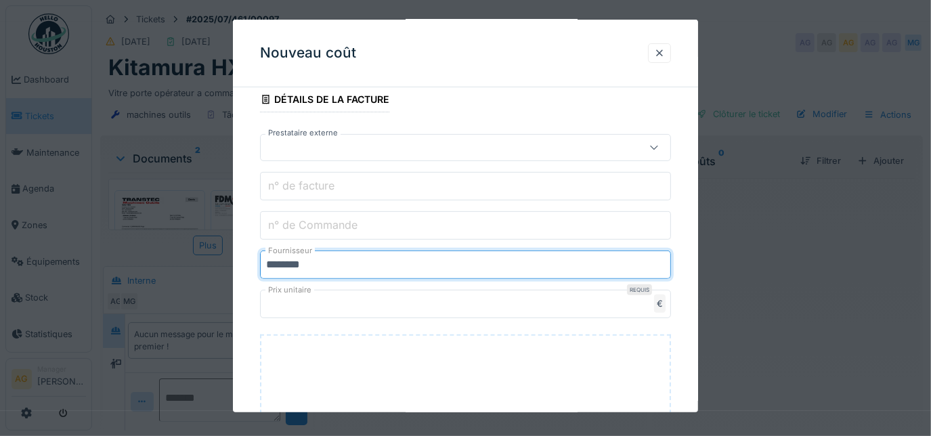
type input "********"
click at [289, 220] on label "n° de Commande" at bounding box center [312, 225] width 95 height 16
click at [289, 220] on input "n° de Commande" at bounding box center [466, 225] width 412 height 28
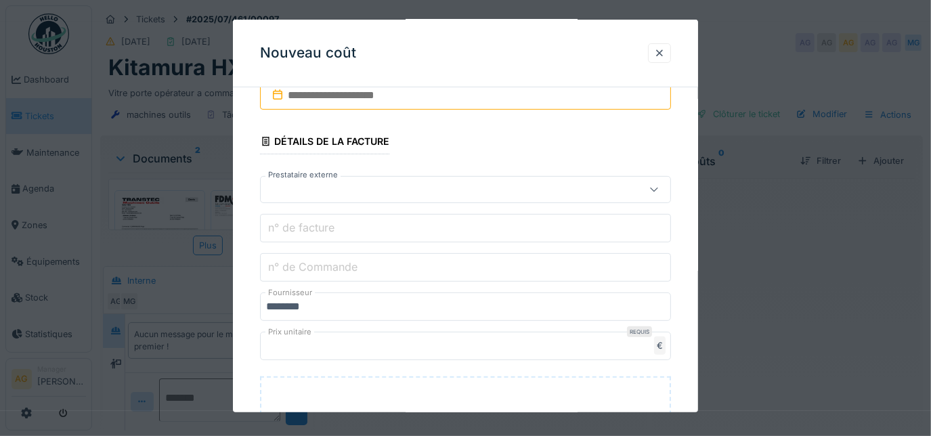
scroll to position [246, 0]
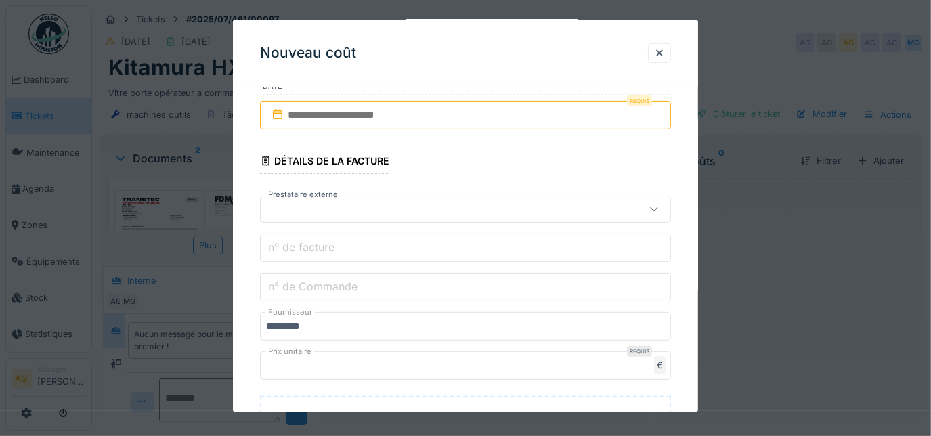
click at [359, 240] on input "n° de facture" at bounding box center [466, 248] width 412 height 28
click at [274, 287] on label "n° de Commande" at bounding box center [312, 286] width 95 height 16
click at [274, 287] on input "n° de Commande" at bounding box center [466, 287] width 412 height 28
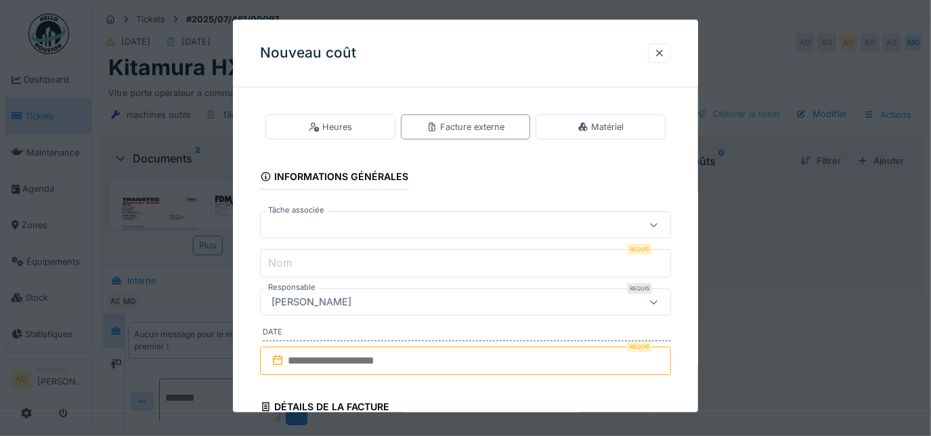
scroll to position [0, 0]
click at [326, 230] on div at bounding box center [440, 224] width 349 height 15
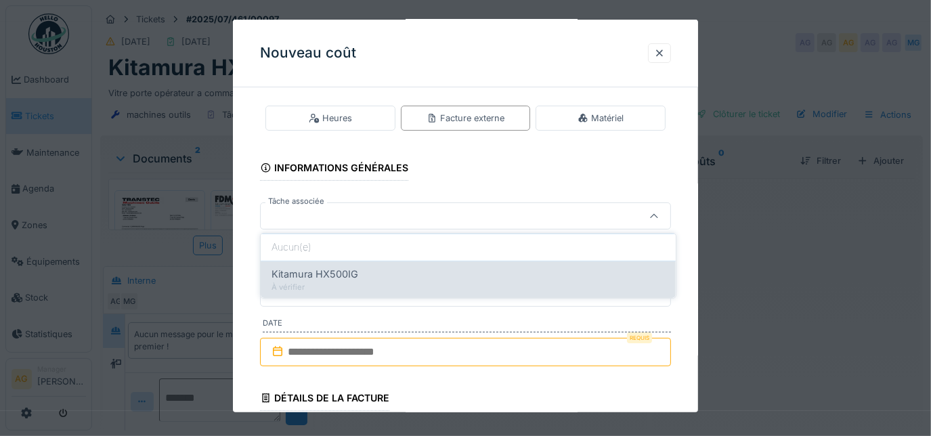
click at [317, 272] on span "Kitamura HX500IG" at bounding box center [314, 274] width 87 height 15
type input "******"
type input "**********"
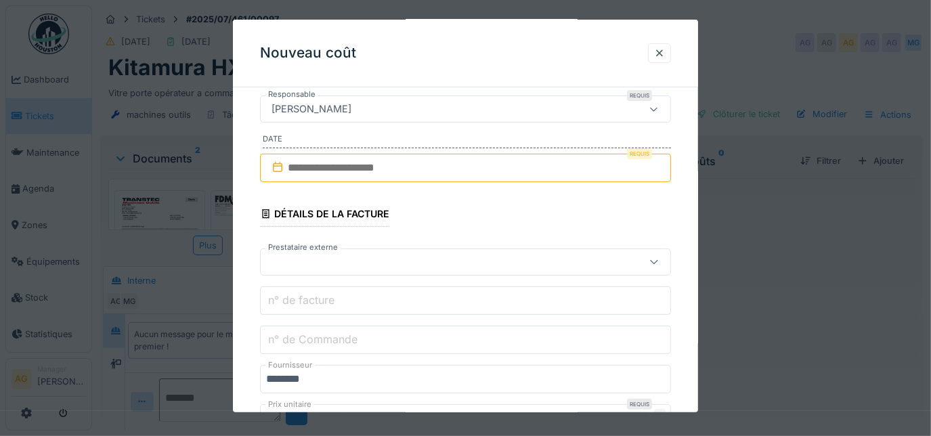
scroll to position [254, 0]
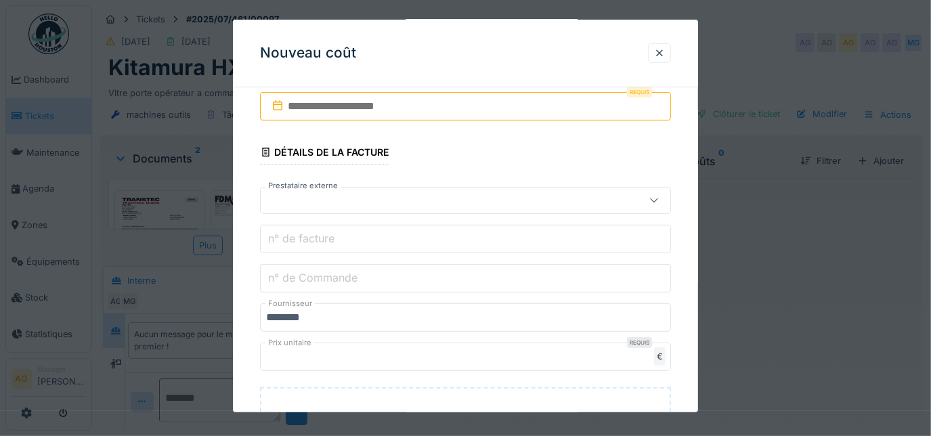
click at [324, 234] on label "n° de facture" at bounding box center [301, 238] width 72 height 16
click at [324, 234] on input "n° de facture" at bounding box center [466, 239] width 412 height 28
click at [328, 271] on label "n° de Commande" at bounding box center [312, 277] width 95 height 16
click at [328, 271] on input "n° de Commande" at bounding box center [466, 278] width 412 height 28
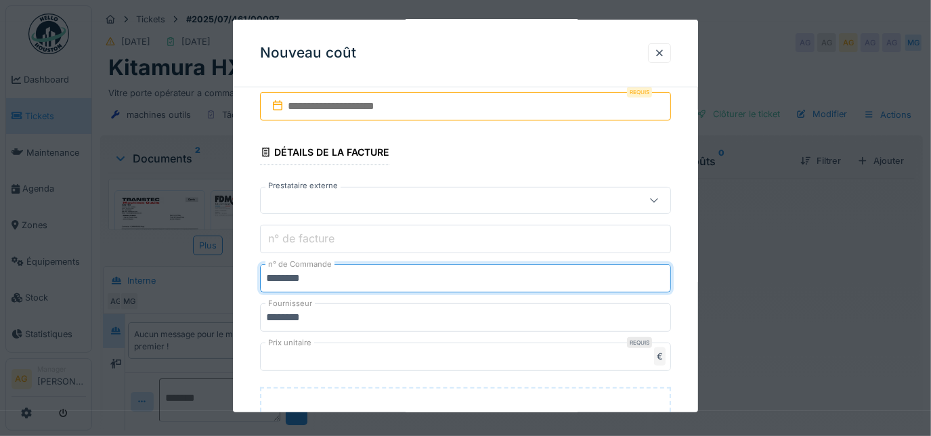
type input "********"
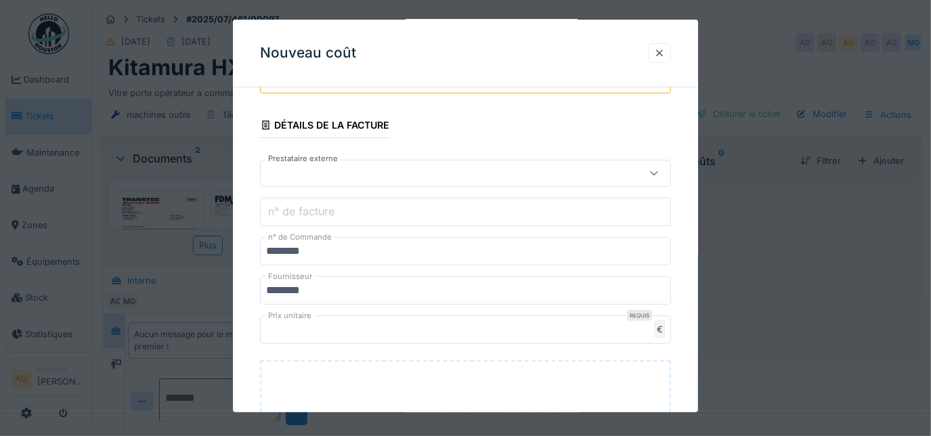
scroll to position [184, 0]
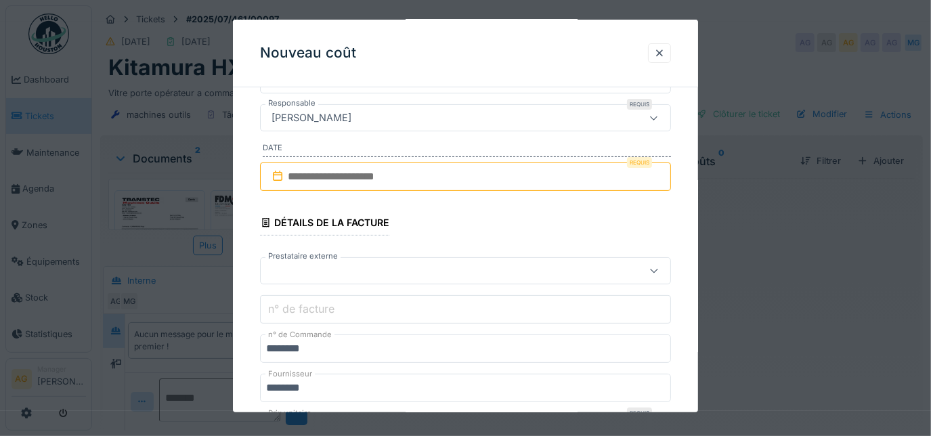
click at [319, 302] on label "n° de facture" at bounding box center [301, 309] width 72 height 16
click at [319, 302] on input "n° de facture" at bounding box center [466, 309] width 412 height 28
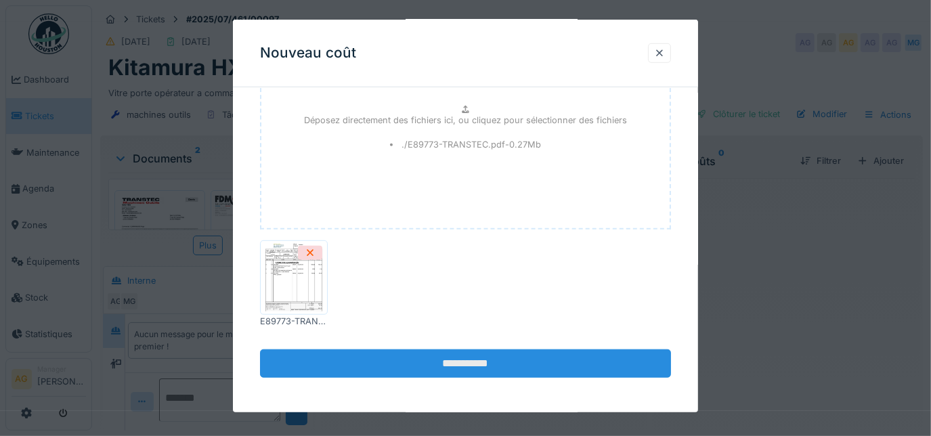
type input "*"
click at [447, 362] on input "**********" at bounding box center [466, 363] width 412 height 28
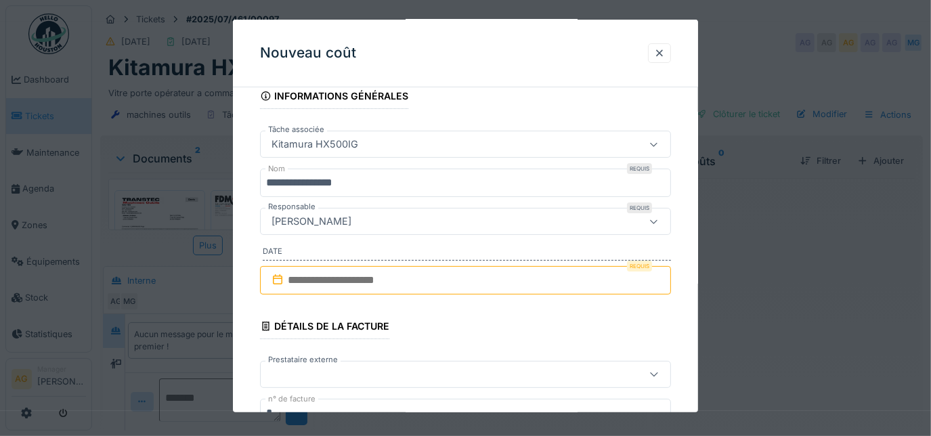
scroll to position [79, 0]
click at [347, 281] on input "text" at bounding box center [466, 281] width 412 height 28
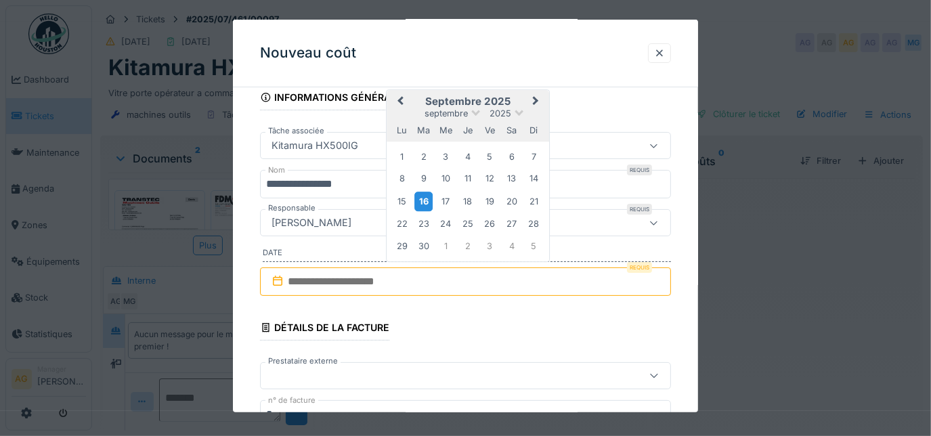
click at [428, 201] on div "16" at bounding box center [423, 202] width 18 height 20
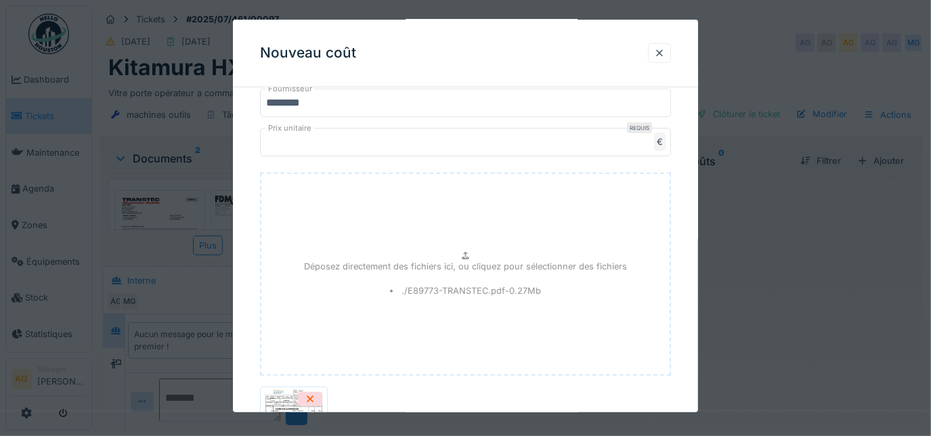
scroll to position [572, 0]
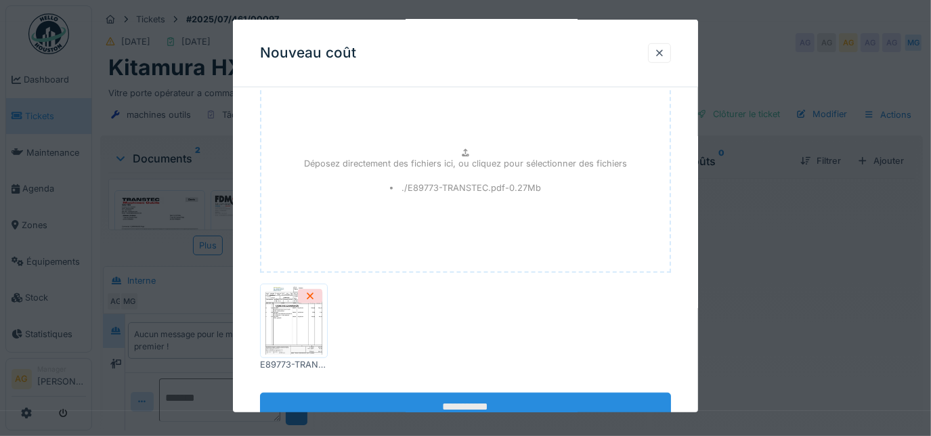
click at [447, 399] on input "**********" at bounding box center [466, 407] width 412 height 28
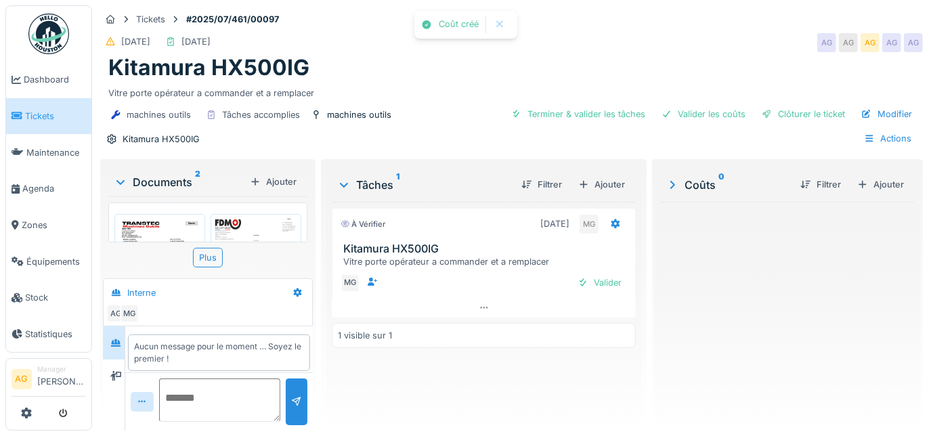
scroll to position [6, 0]
click at [575, 115] on div "Terminer & valider les tâches" at bounding box center [578, 114] width 145 height 18
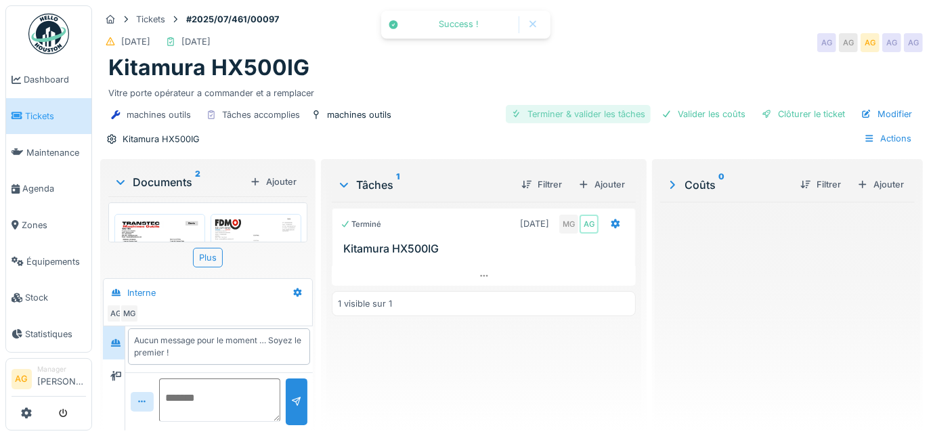
scroll to position [0, 0]
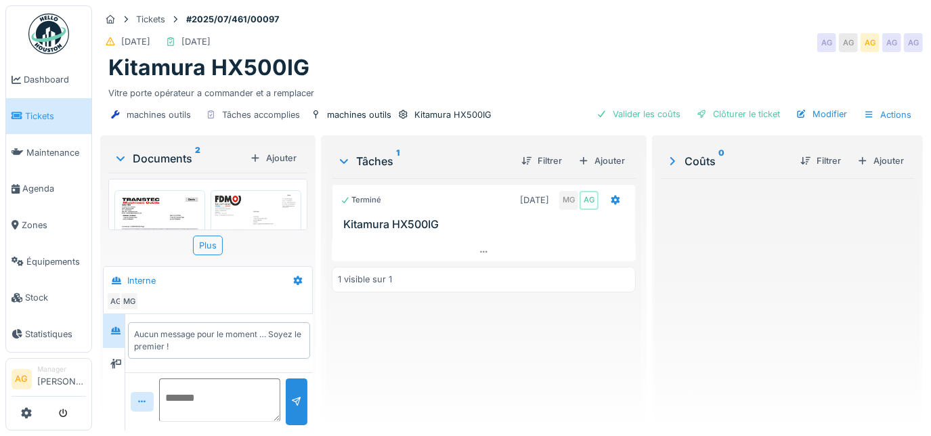
click at [671, 167] on div at bounding box center [672, 161] width 14 height 16
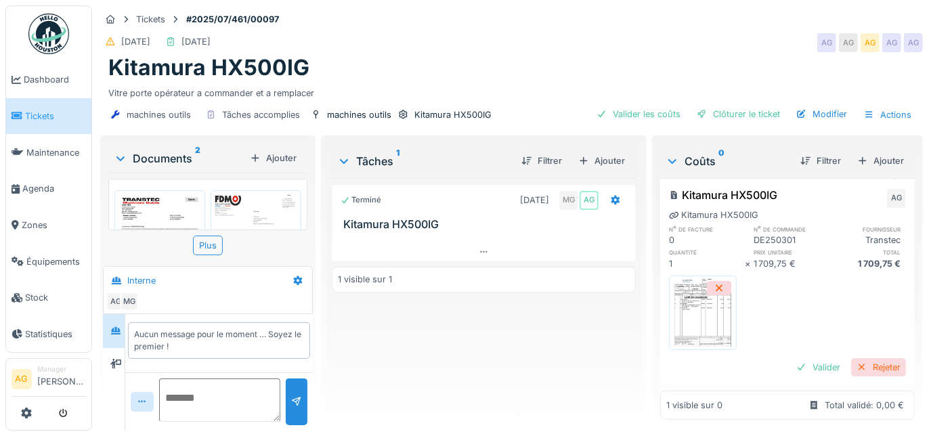
scroll to position [42, 0]
click at [791, 358] on div "Valider" at bounding box center [818, 367] width 55 height 18
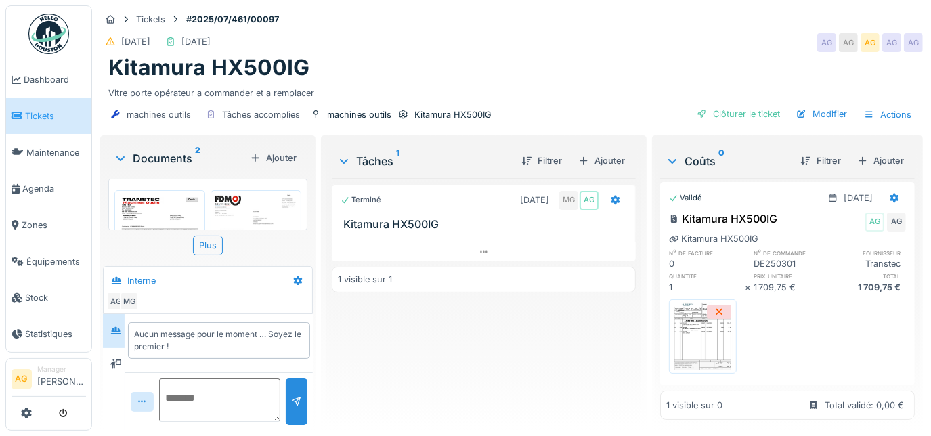
scroll to position [18, 0]
click at [736, 105] on div "Clôturer le ticket" at bounding box center [738, 114] width 94 height 18
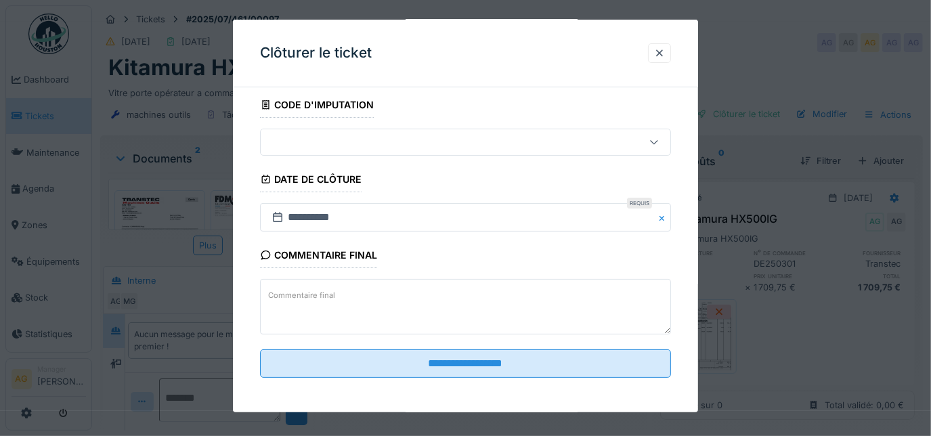
scroll to position [82, 0]
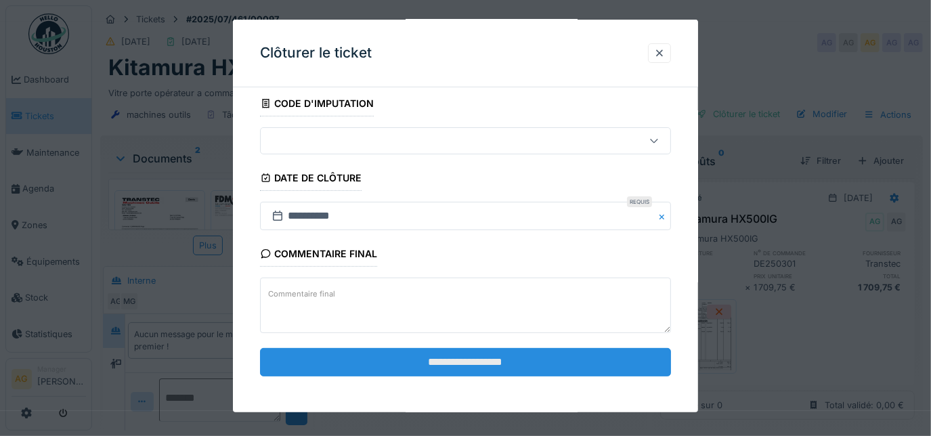
click at [414, 359] on input "**********" at bounding box center [466, 362] width 412 height 28
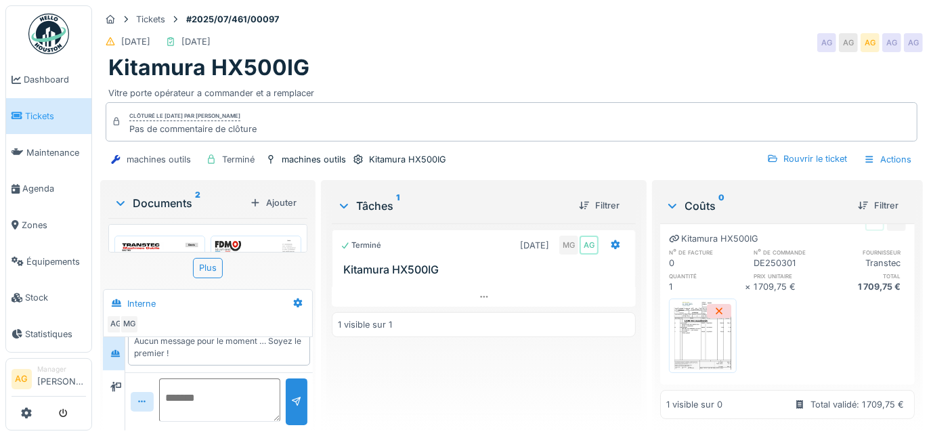
scroll to position [0, 0]
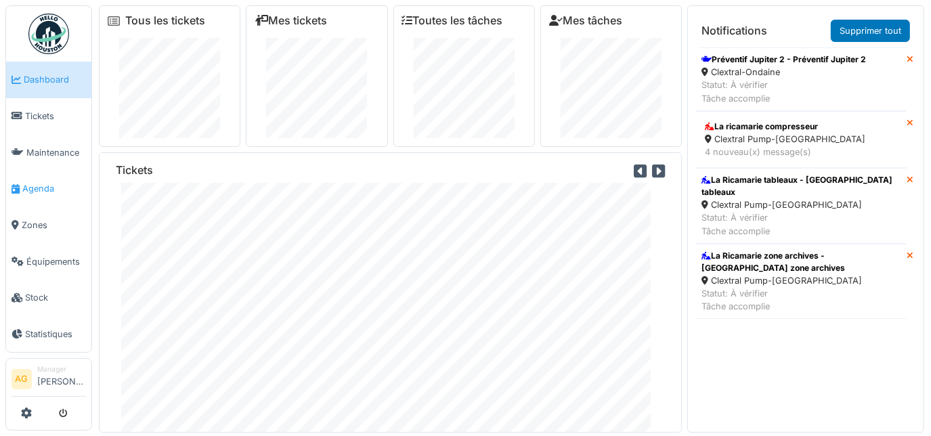
click at [34, 185] on span "Agenda" at bounding box center [54, 188] width 64 height 13
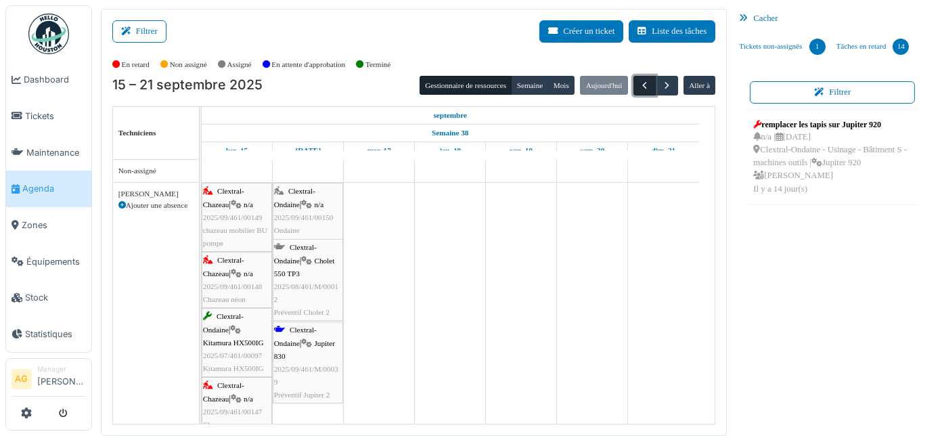
click at [639, 89] on span "button" at bounding box center [645, 86] width 12 height 12
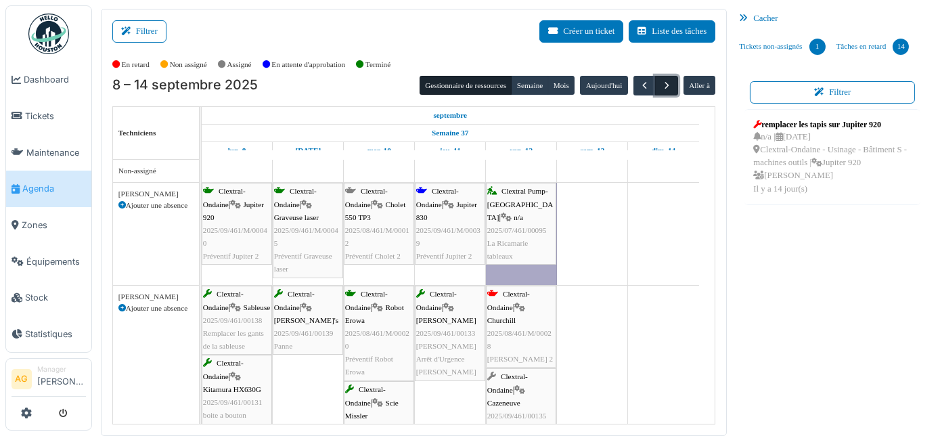
click at [661, 87] on span "button" at bounding box center [667, 86] width 12 height 12
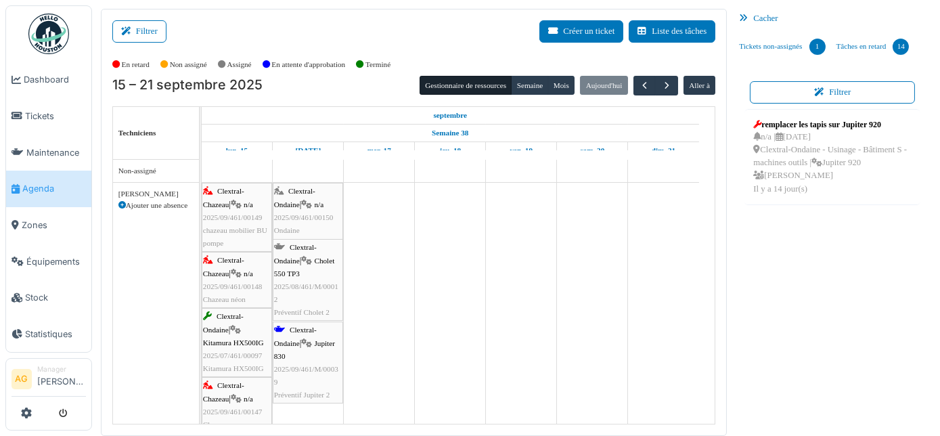
click at [20, 411] on div at bounding box center [49, 413] width 74 height 22
click at [26, 411] on icon at bounding box center [26, 412] width 11 height 11
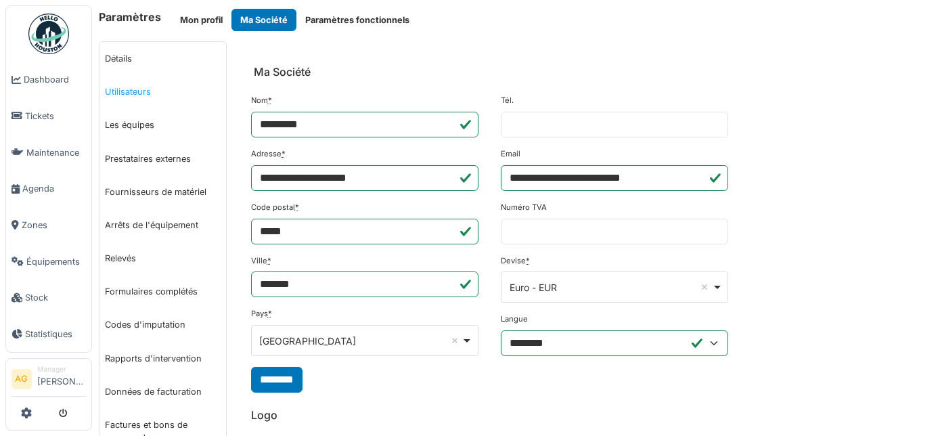
click at [138, 92] on link "Utilisateurs" at bounding box center [162, 91] width 127 height 33
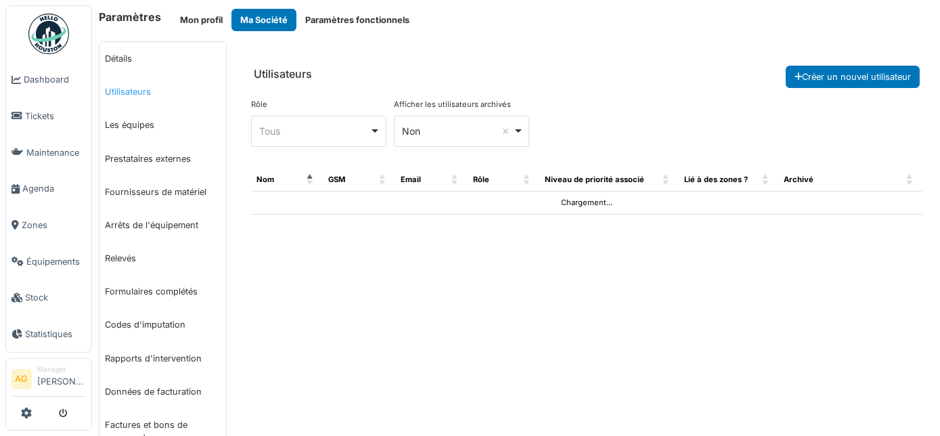
select select "***"
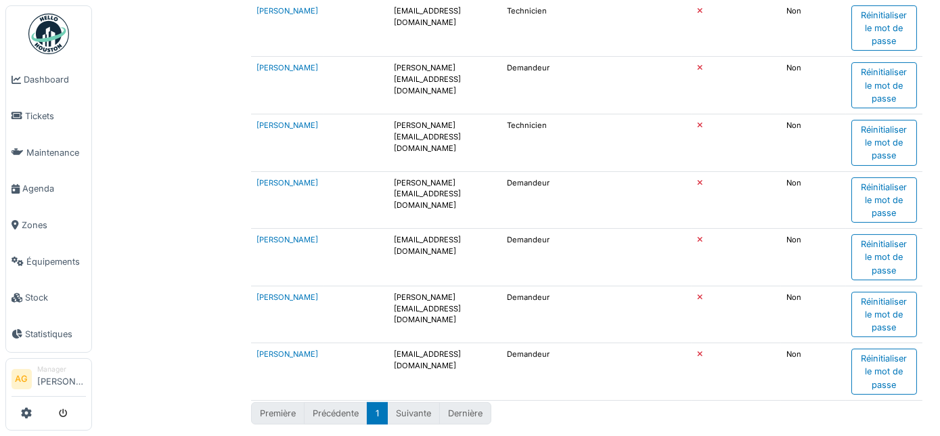
scroll to position [577, 0]
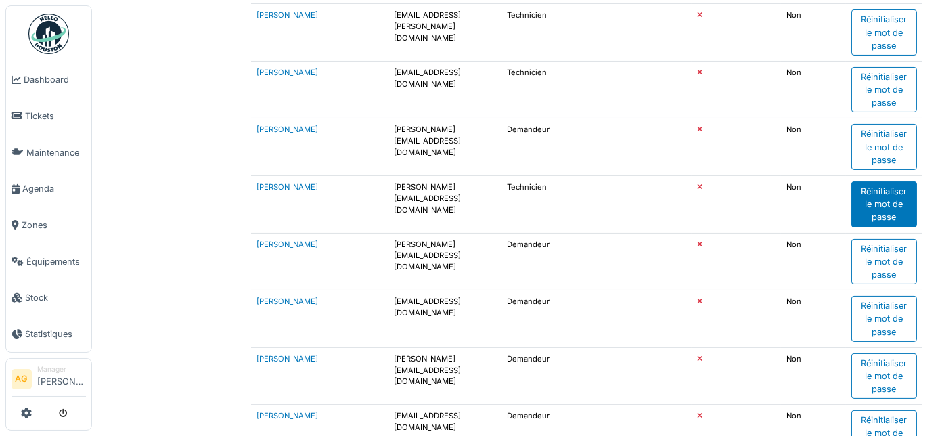
click at [875, 198] on div "Réinitialiser le mot de passe" at bounding box center [884, 204] width 66 height 46
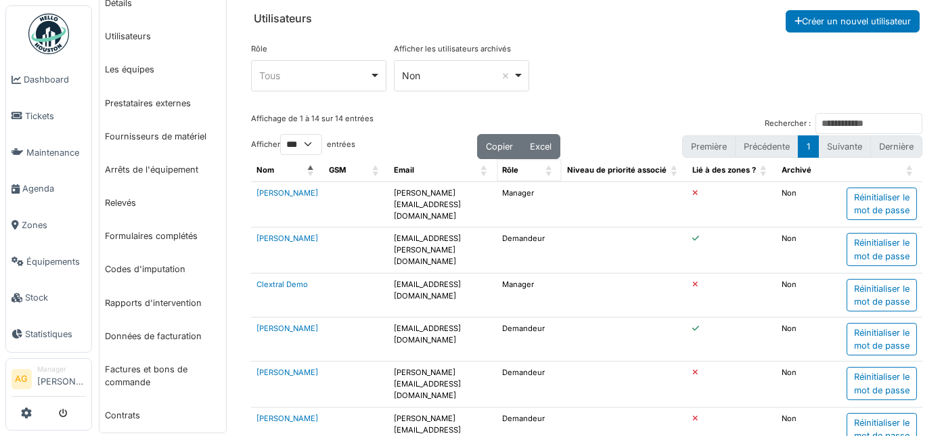
scroll to position [0, 0]
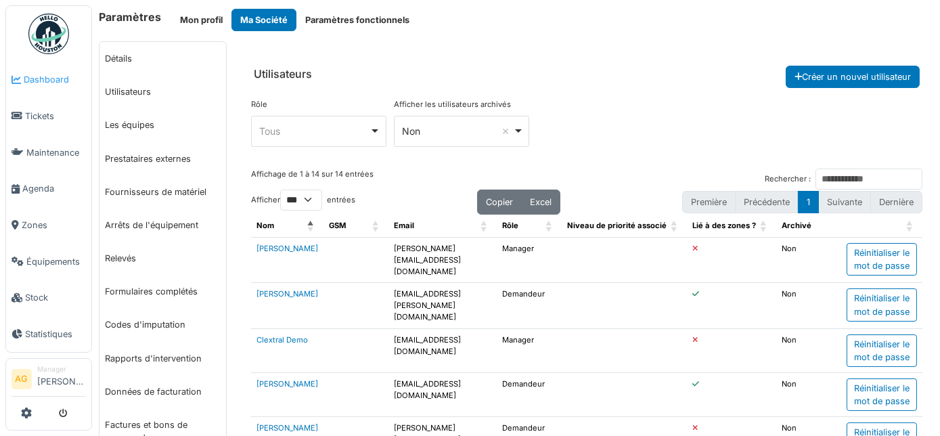
click at [46, 85] on span "Dashboard" at bounding box center [55, 79] width 62 height 13
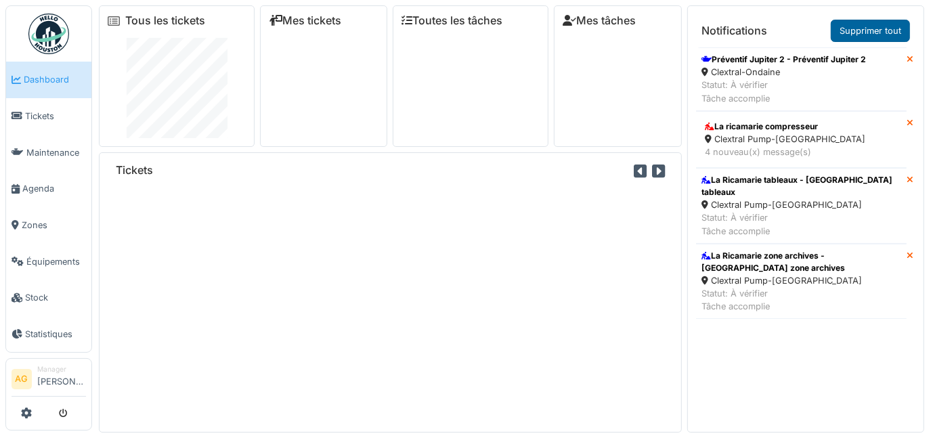
click at [853, 34] on link "Supprimer tout" at bounding box center [869, 31] width 79 height 22
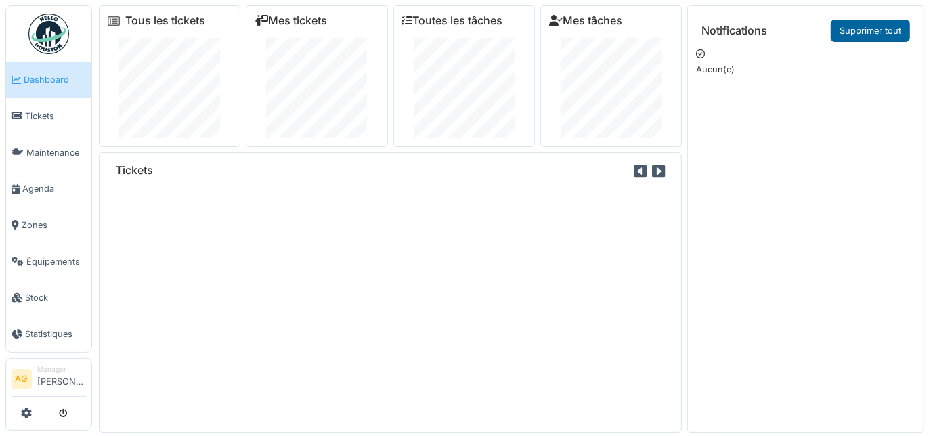
click at [860, 32] on link "Supprimer tout" at bounding box center [869, 31] width 79 height 22
click at [41, 120] on span "Tickets" at bounding box center [55, 116] width 61 height 13
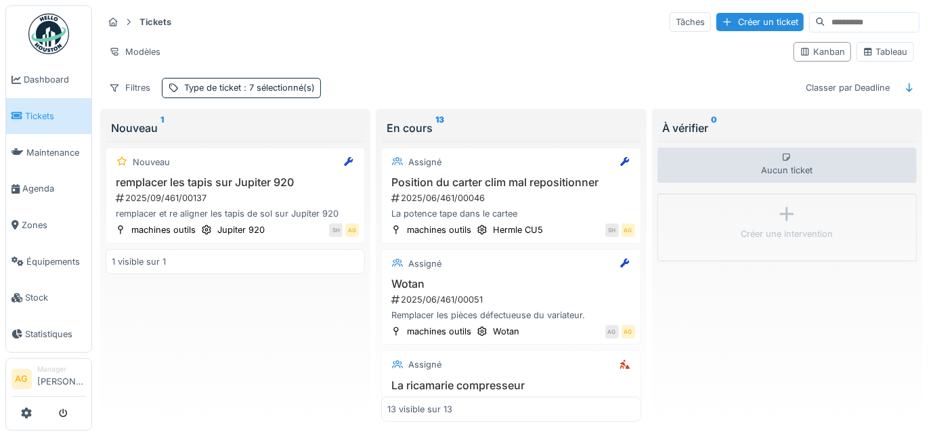
click at [36, 416] on div at bounding box center [49, 413] width 74 height 22
click at [29, 419] on link at bounding box center [26, 413] width 11 height 22
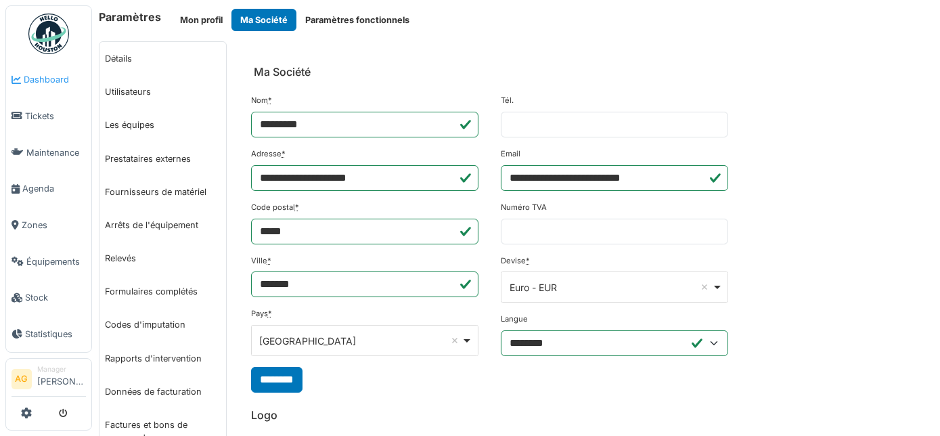
click at [46, 81] on span "Dashboard" at bounding box center [55, 79] width 62 height 13
